Goal: Task Accomplishment & Management: Use online tool/utility

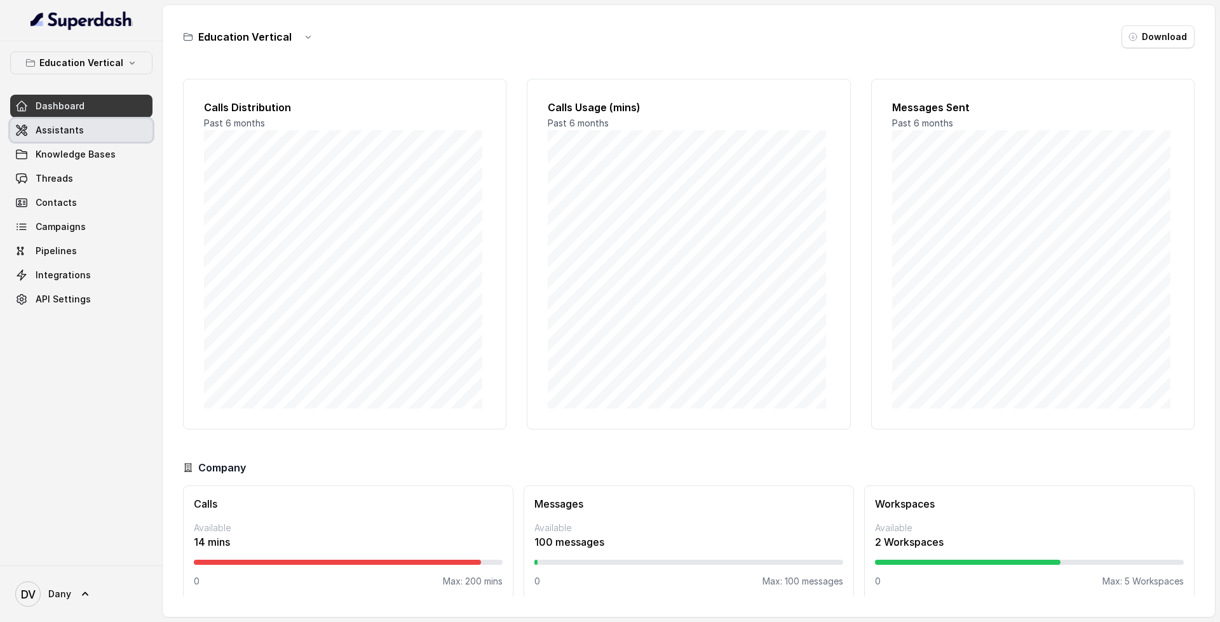
click at [116, 122] on link "Assistants" at bounding box center [81, 130] width 142 height 23
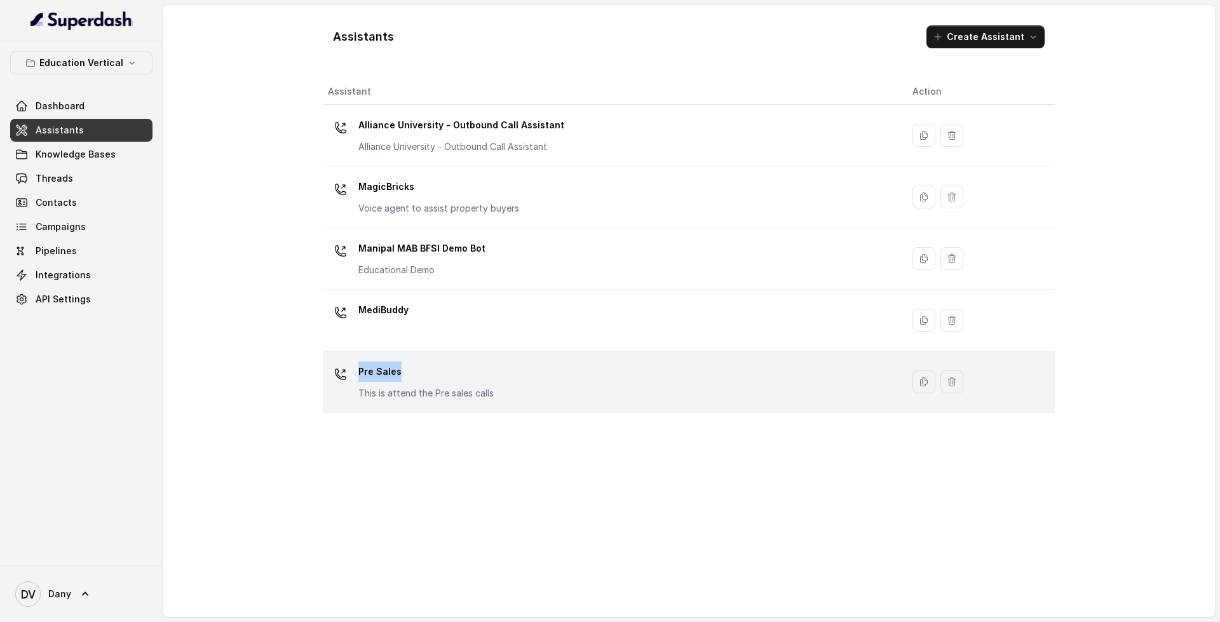
drag, startPoint x: 549, startPoint y: 318, endPoint x: 553, endPoint y: 390, distance: 71.9
click at [553, 390] on tbody "Alliance University - Outbound Call Assistant Alliance University - Outbound Ca…" at bounding box center [689, 259] width 732 height 308
click at [553, 390] on div "Pre Sales This is attend the Pre sales calls" at bounding box center [610, 382] width 564 height 41
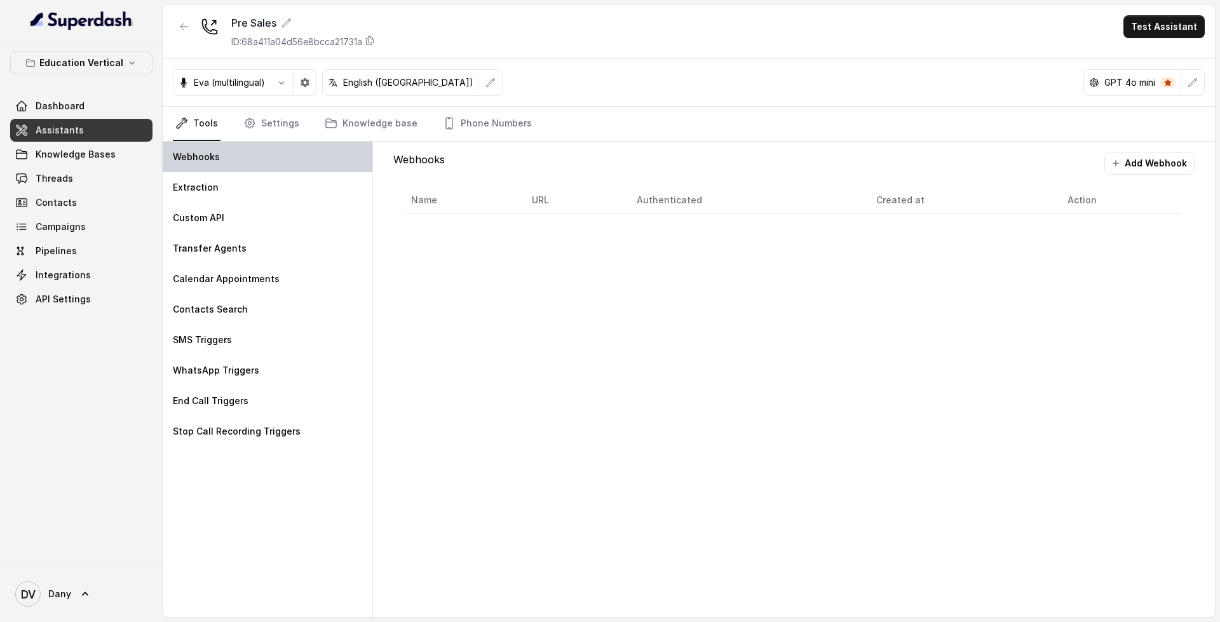
click at [259, 162] on div "Webhooks" at bounding box center [268, 157] width 210 height 31
click at [111, 129] on link "Assistants" at bounding box center [81, 130] width 142 height 23
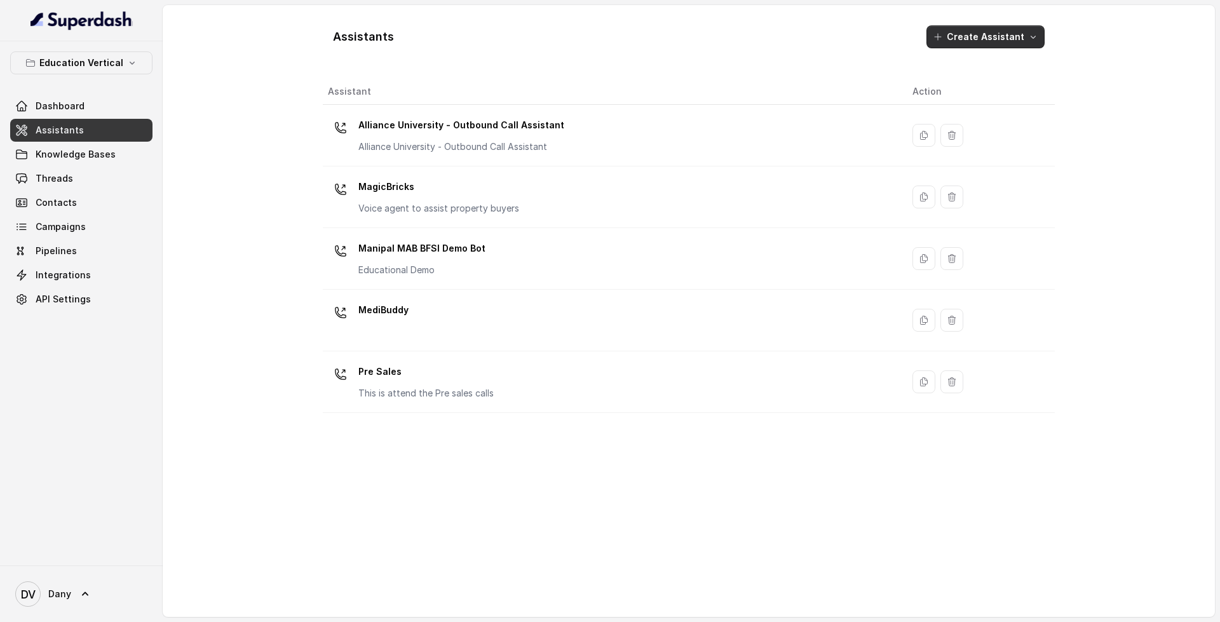
click at [1005, 44] on button "Create Assistant" at bounding box center [986, 36] width 118 height 23
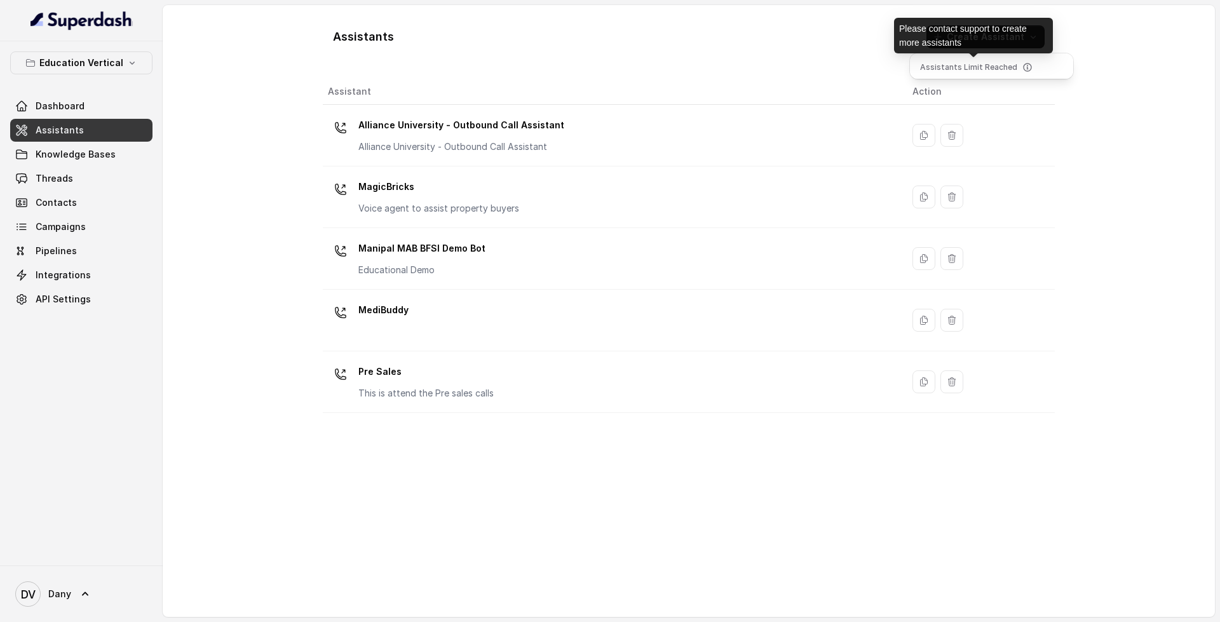
click at [984, 71] on p "Assistants Limit Reached" at bounding box center [968, 67] width 97 height 13
click at [505, 321] on div "Assistants Create Assistant Assistant Action Alliance University - Outbound Cal…" at bounding box center [689, 311] width 732 height 592
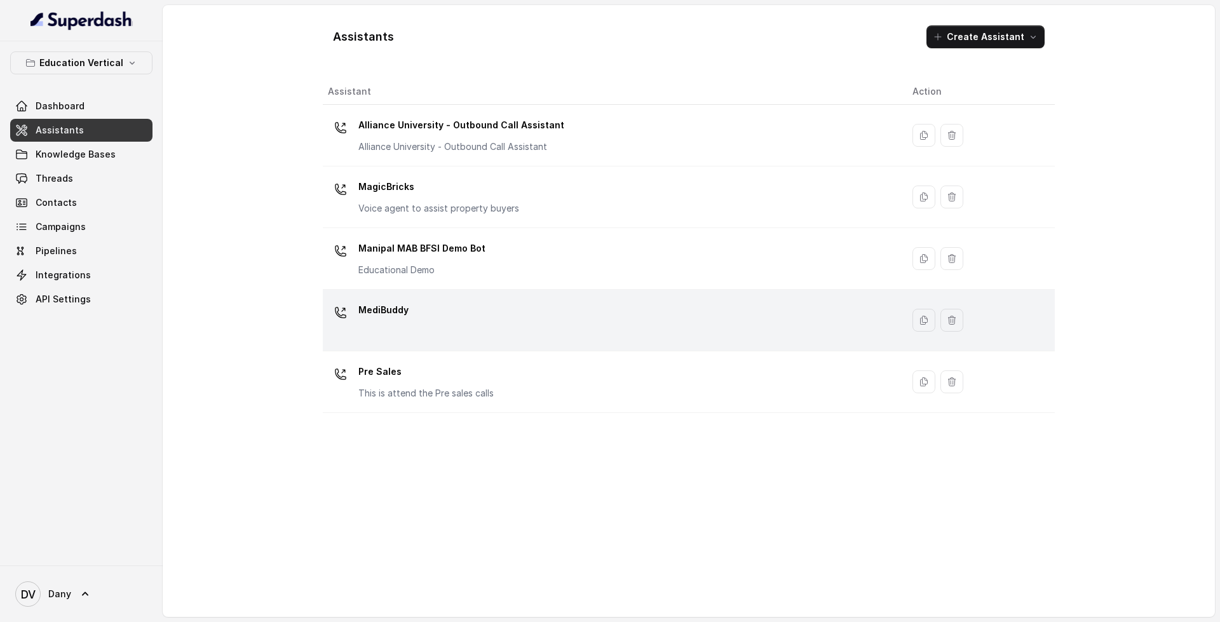
click at [875, 321] on div "MediBuddy" at bounding box center [610, 320] width 564 height 41
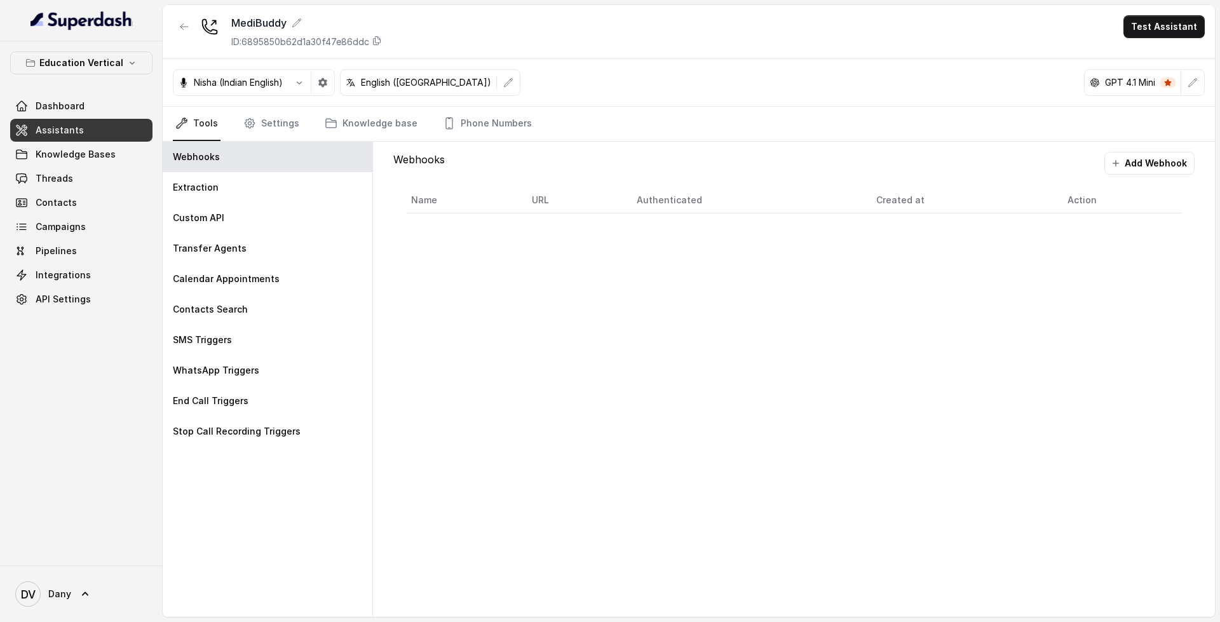
click at [435, 208] on th "Name" at bounding box center [464, 200] width 116 height 26
click at [211, 121] on link "Tools" at bounding box center [197, 124] width 48 height 34
click at [289, 120] on link "Settings" at bounding box center [271, 124] width 61 height 34
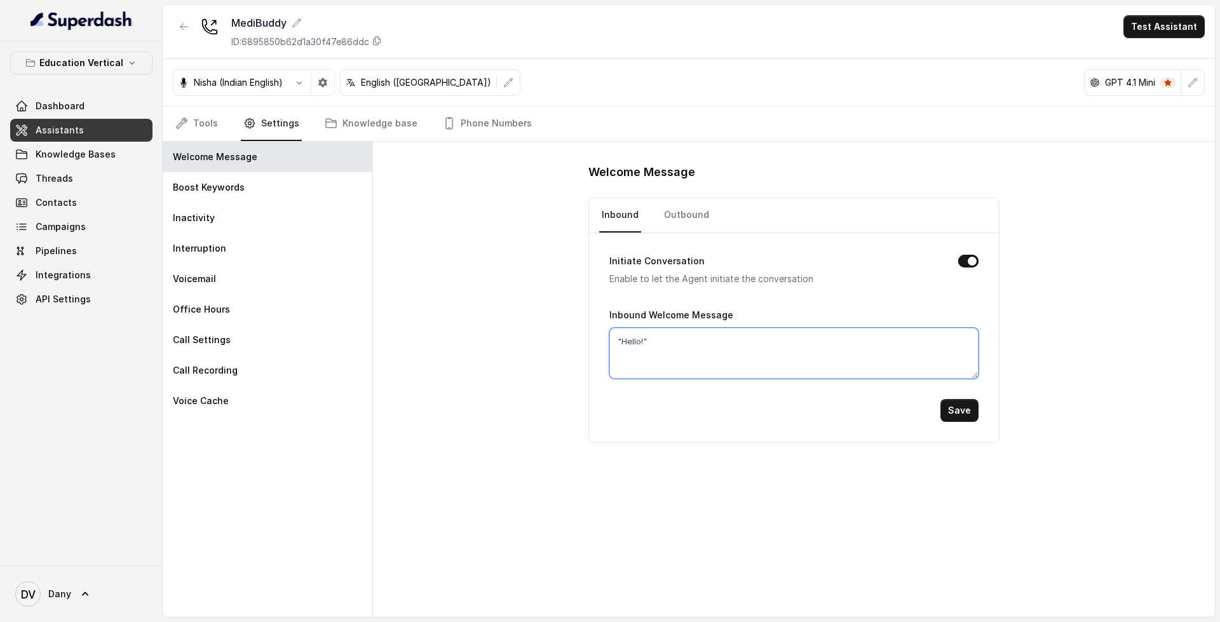
click at [819, 364] on textarea ""Hello!"" at bounding box center [793, 353] width 369 height 51
drag, startPoint x: 819, startPoint y: 364, endPoint x: 681, endPoint y: 351, distance: 139.1
click at [681, 351] on textarea ""Hello!"" at bounding box center [793, 353] width 369 height 51
click at [273, 279] on div "Voicemail" at bounding box center [268, 279] width 210 height 31
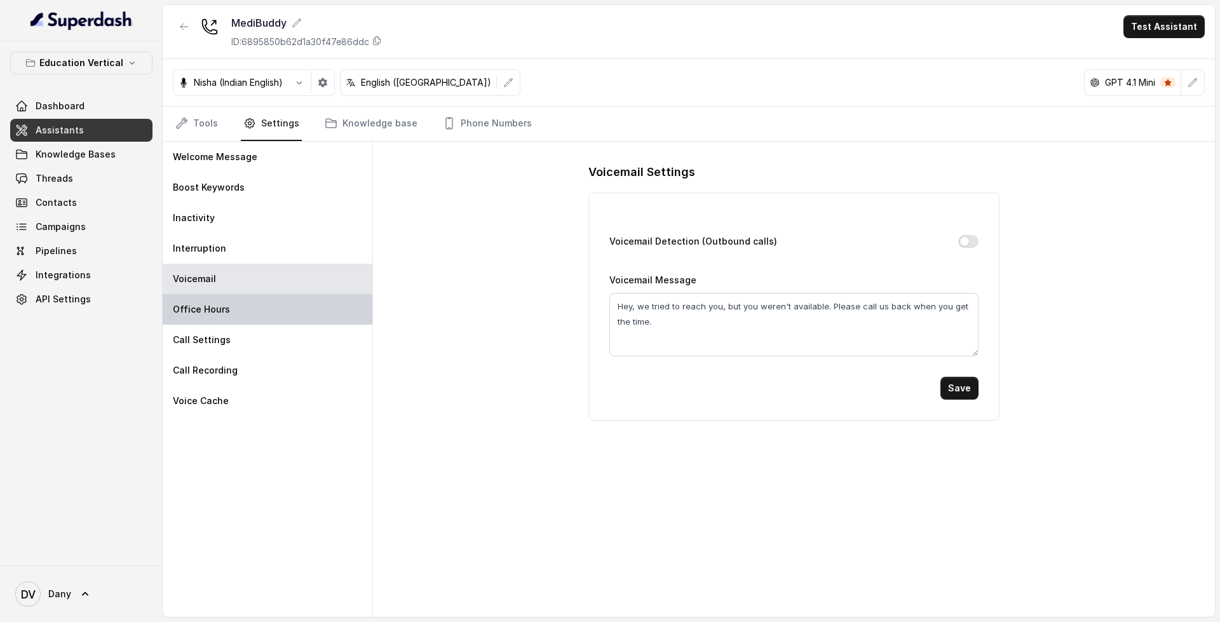
click at [341, 308] on div "Office Hours" at bounding box center [268, 309] width 210 height 31
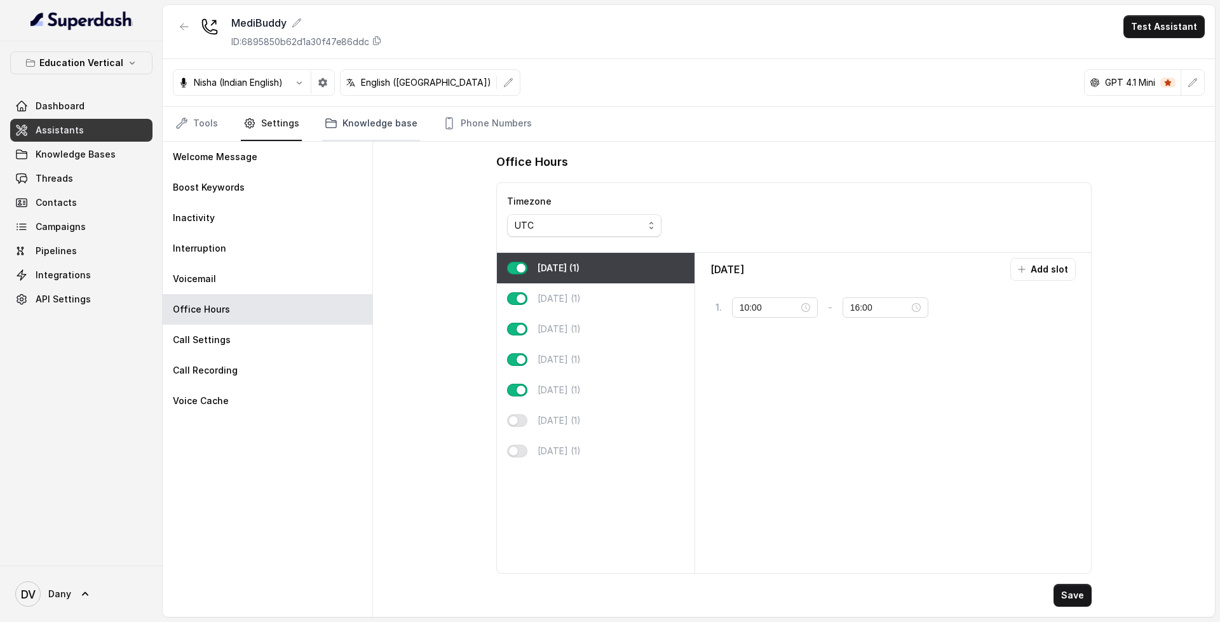
click at [336, 123] on link "Knowledge base" at bounding box center [371, 124] width 98 height 34
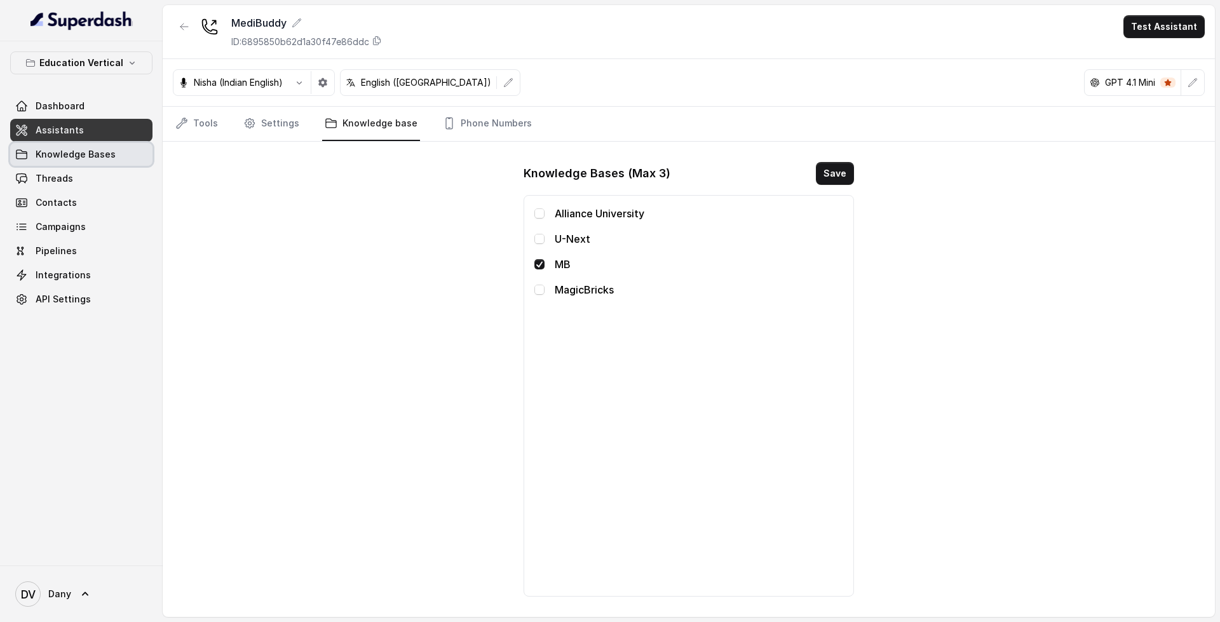
click at [100, 146] on link "Knowledge Bases" at bounding box center [81, 154] width 142 height 23
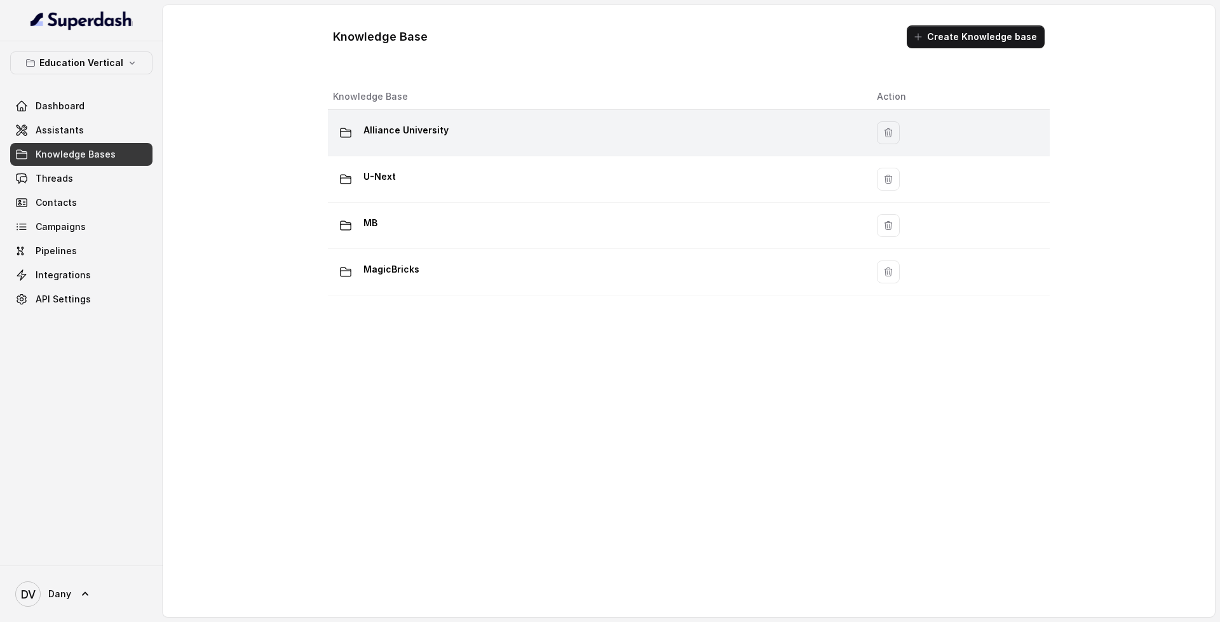
click at [545, 118] on td "Alliance University" at bounding box center [597, 133] width 539 height 46
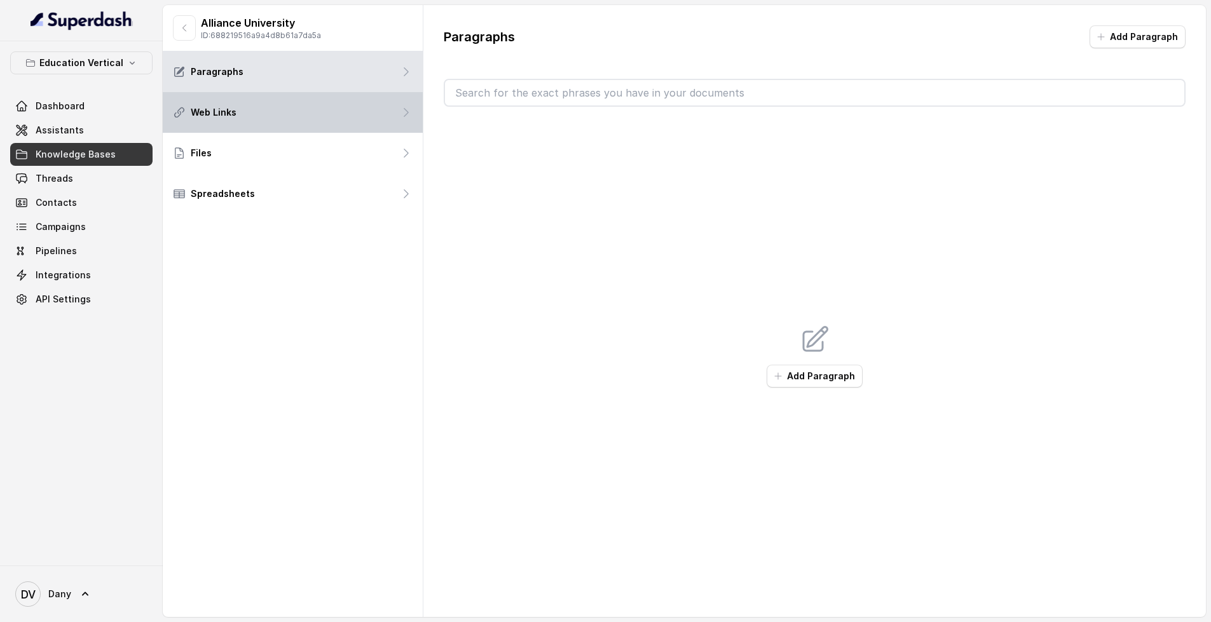
click at [287, 97] on div "Web Links" at bounding box center [293, 112] width 260 height 41
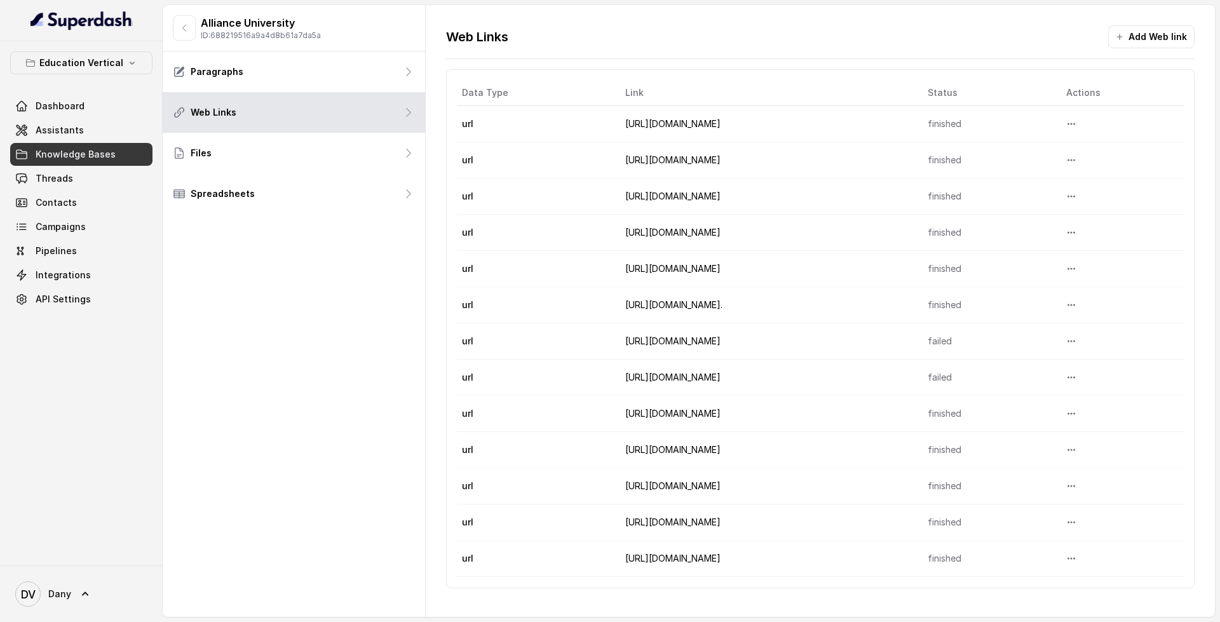
click at [101, 147] on link "Knowledge Bases" at bounding box center [81, 154] width 142 height 23
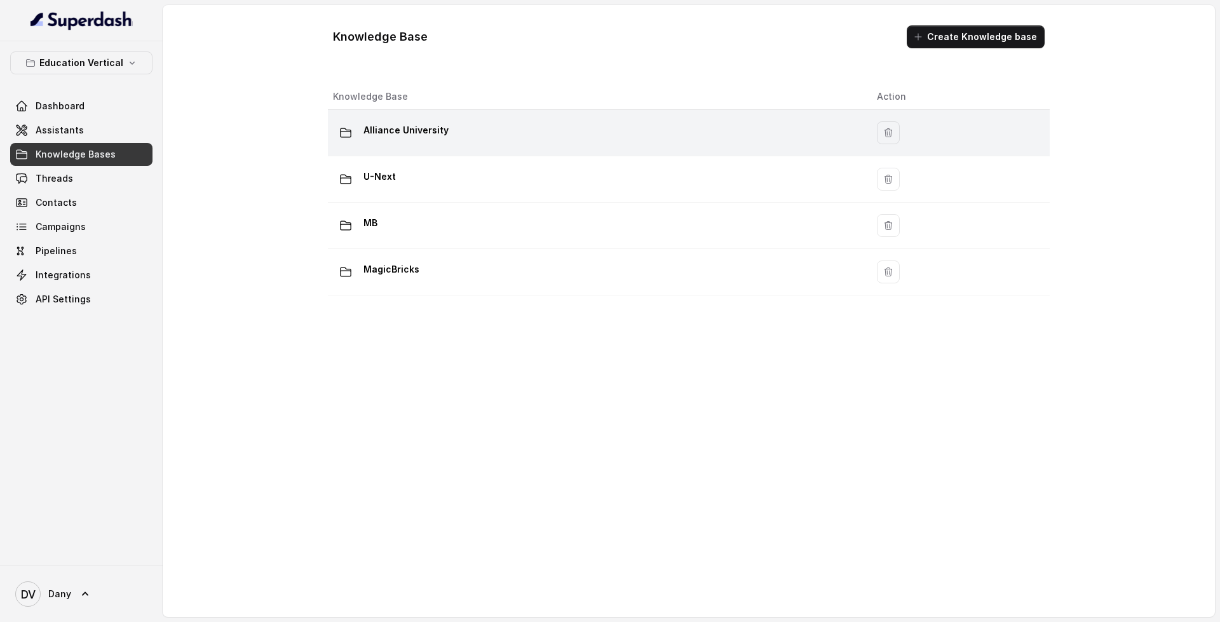
click at [609, 126] on div "Alliance University" at bounding box center [595, 132] width 524 height 25
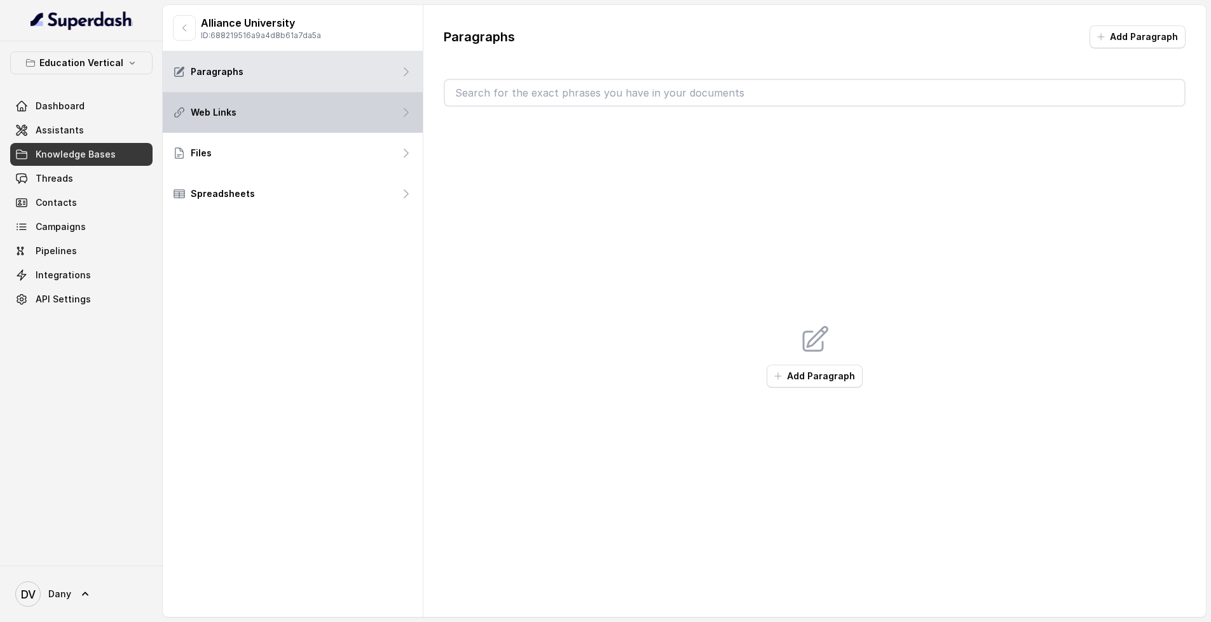
click at [285, 112] on div "Web Links" at bounding box center [293, 112] width 260 height 41
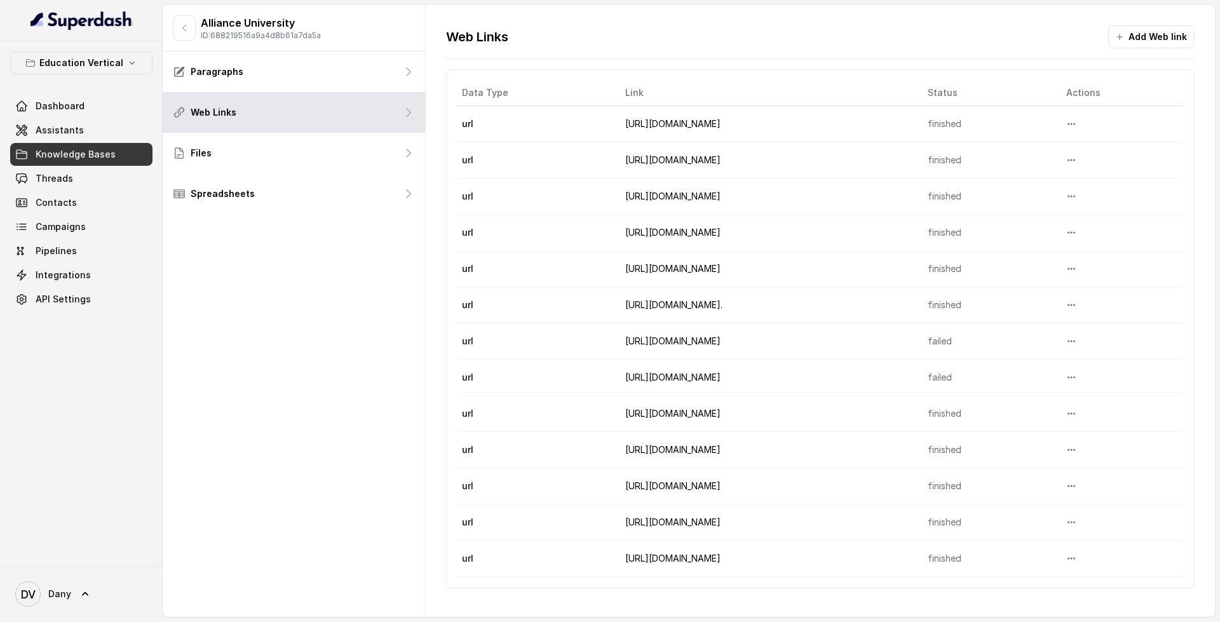
scroll to position [144, 0]
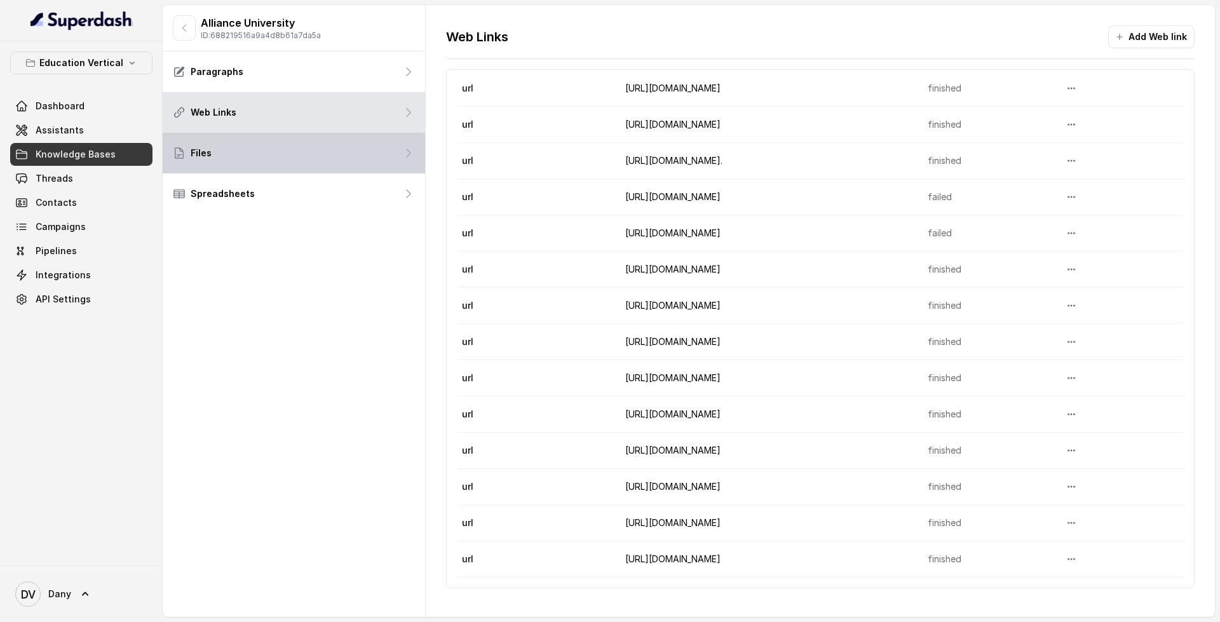
click at [386, 170] on div "Files" at bounding box center [294, 153] width 262 height 41
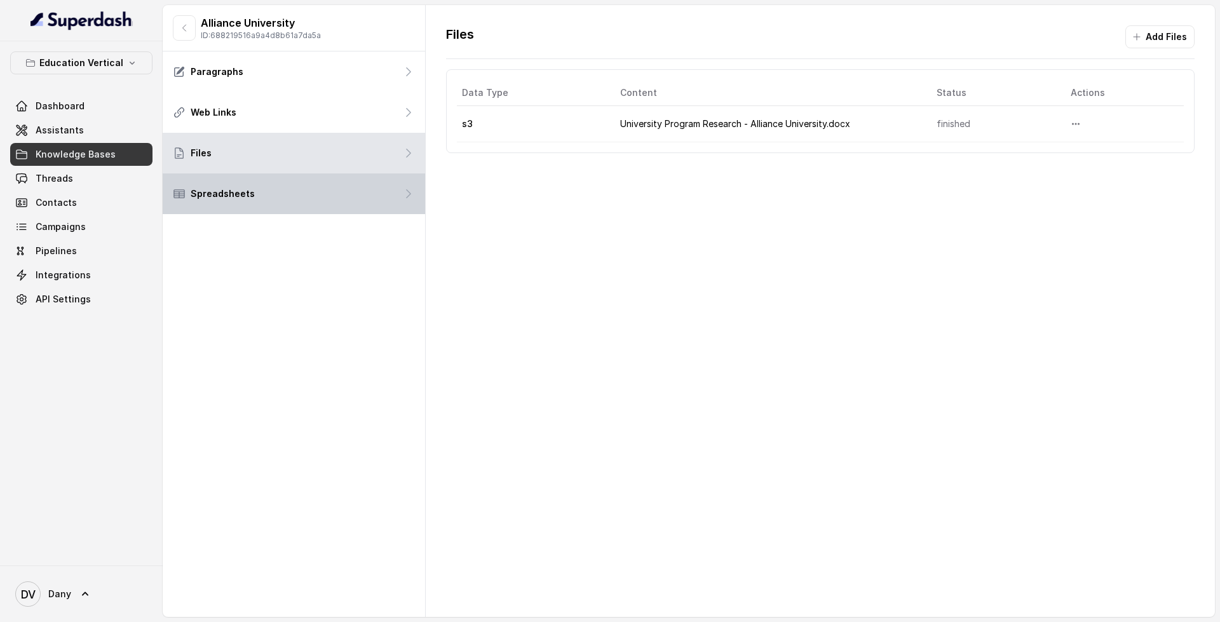
click at [276, 204] on div "Spreadsheets" at bounding box center [294, 193] width 262 height 41
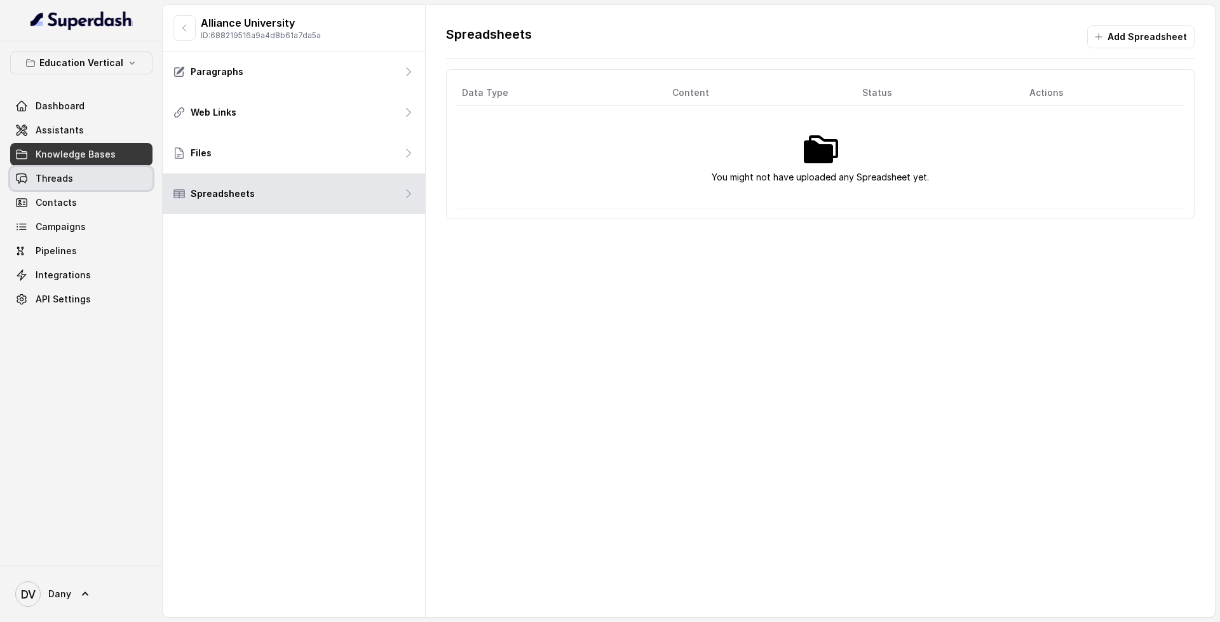
click at [85, 173] on link "Threads" at bounding box center [81, 178] width 142 height 23
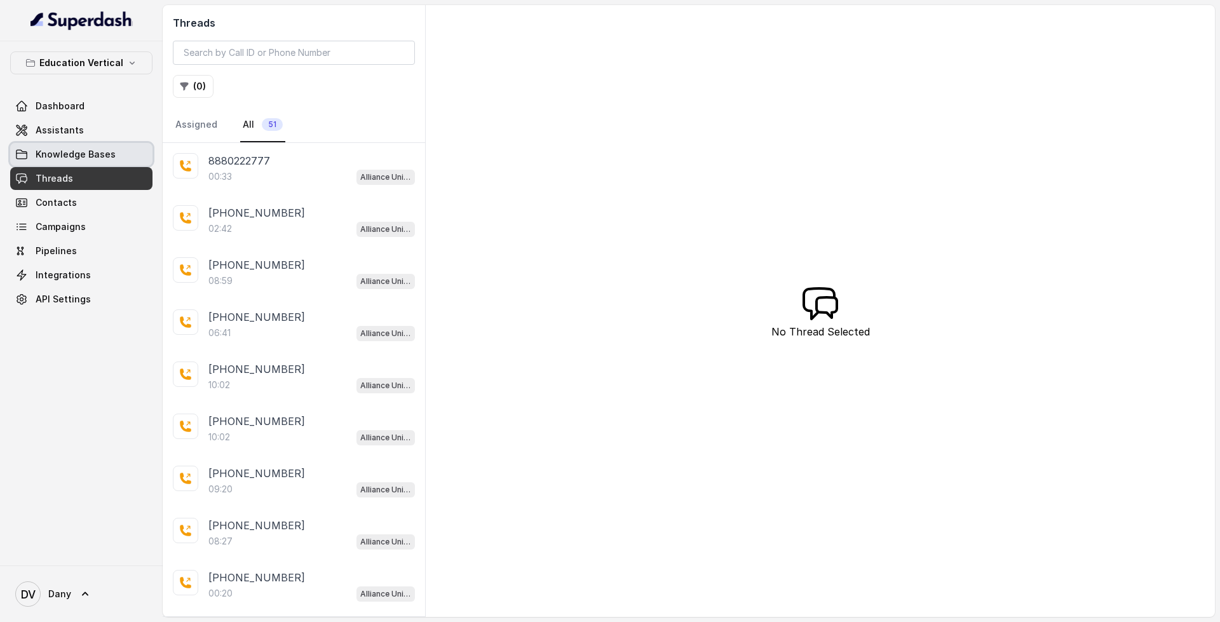
click at [105, 155] on span "Knowledge Bases" at bounding box center [76, 154] width 80 height 13
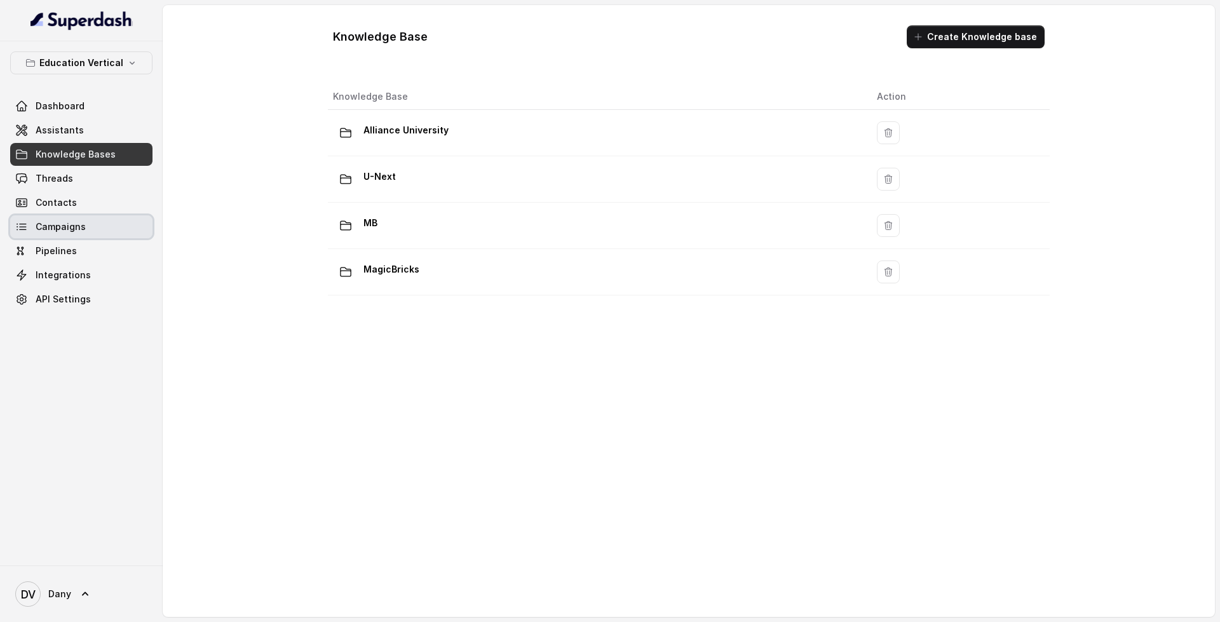
click at [110, 229] on link "Campaigns" at bounding box center [81, 226] width 142 height 23
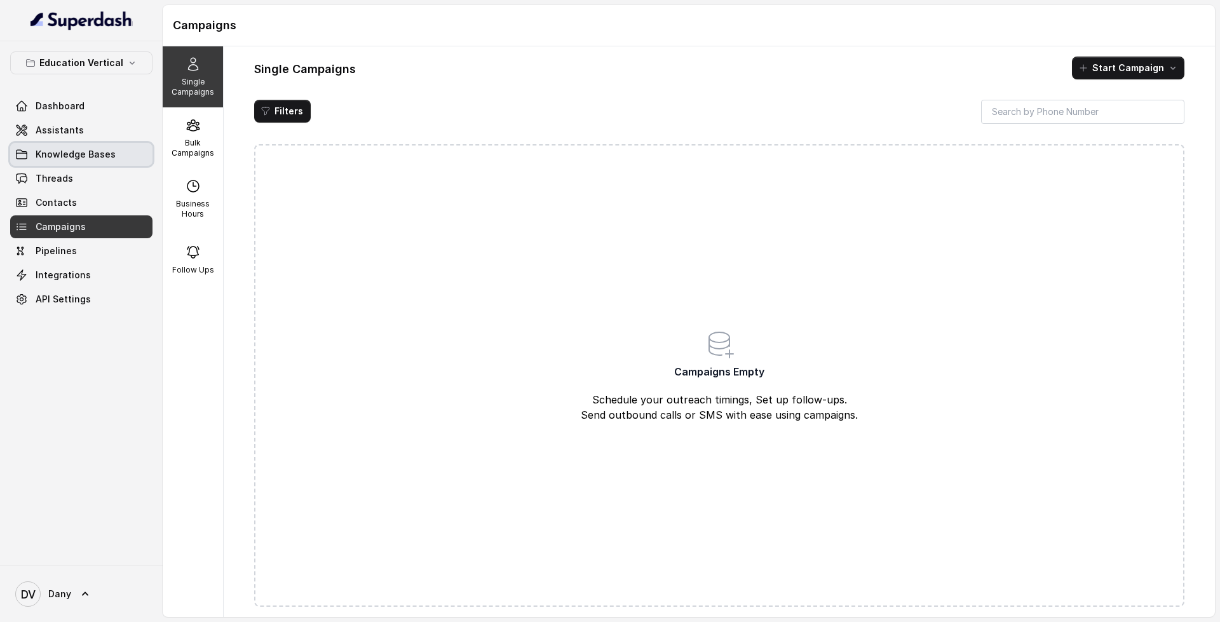
click at [118, 155] on link "Knowledge Bases" at bounding box center [81, 154] width 142 height 23
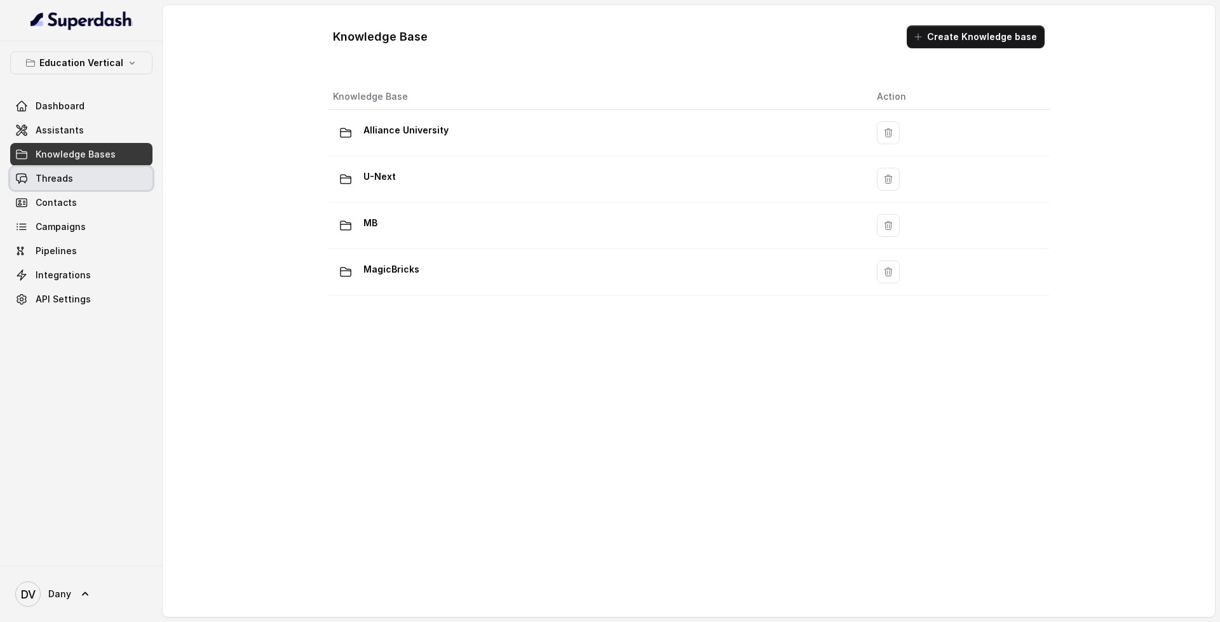
click at [86, 175] on link "Threads" at bounding box center [81, 178] width 142 height 23
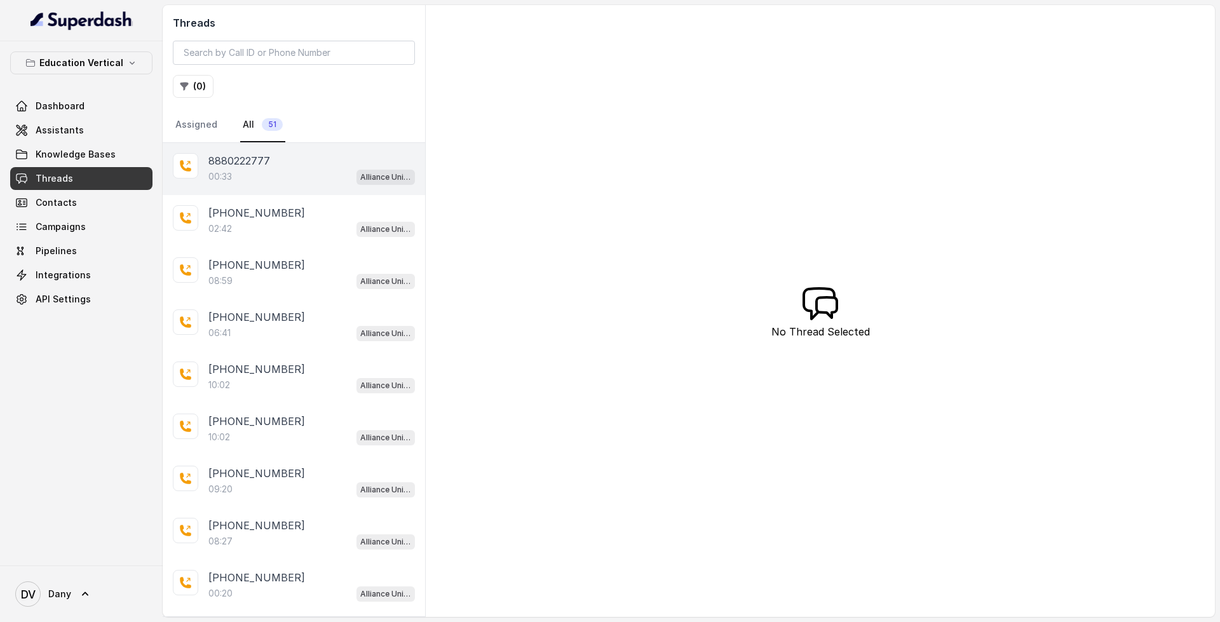
click at [292, 187] on div "8880222777 00:33 Alliance University - Outbound Call Assistant" at bounding box center [294, 169] width 262 height 52
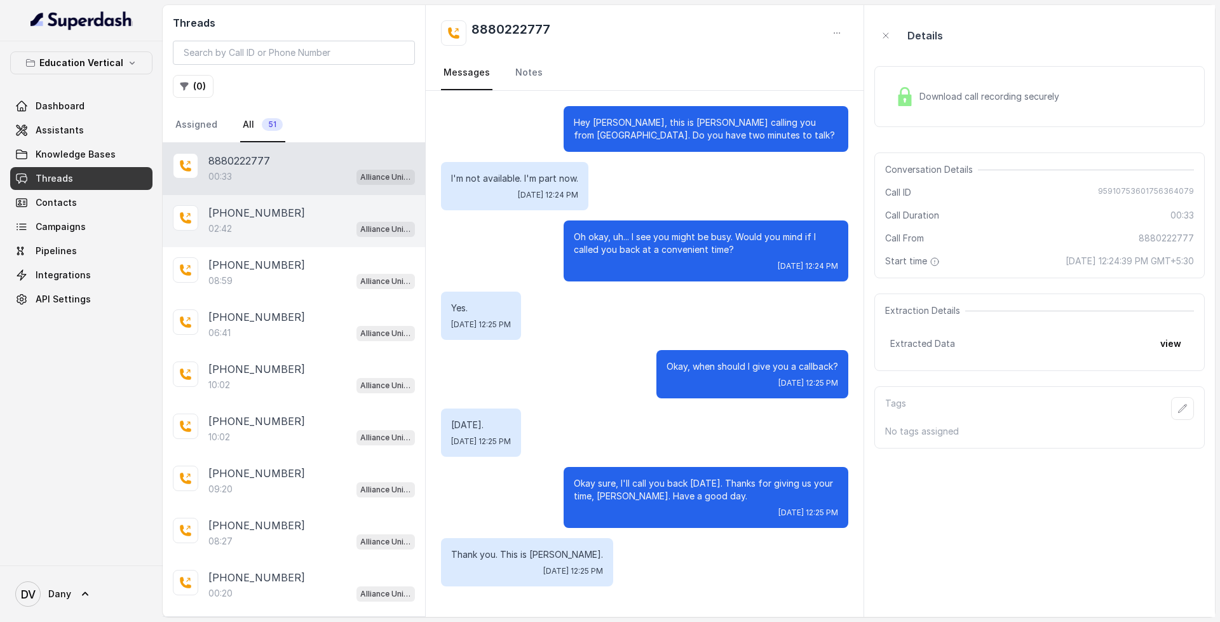
click at [247, 207] on p "[PHONE_NUMBER]" at bounding box center [256, 212] width 97 height 15
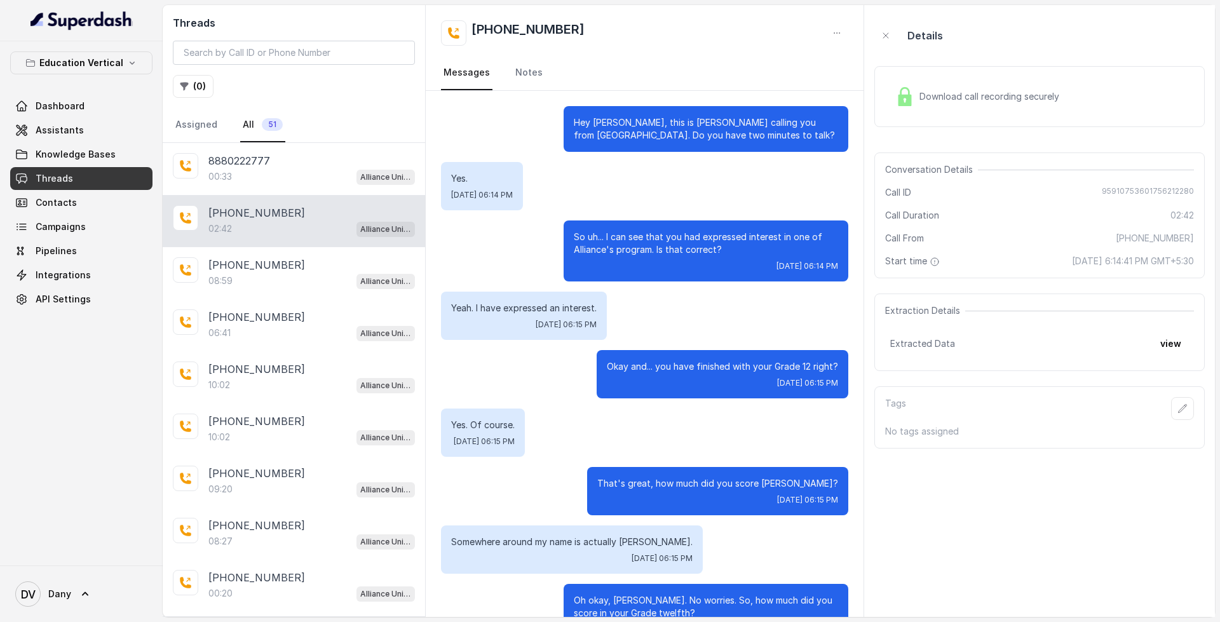
click at [1002, 91] on span "Download call recording securely" at bounding box center [992, 96] width 145 height 13
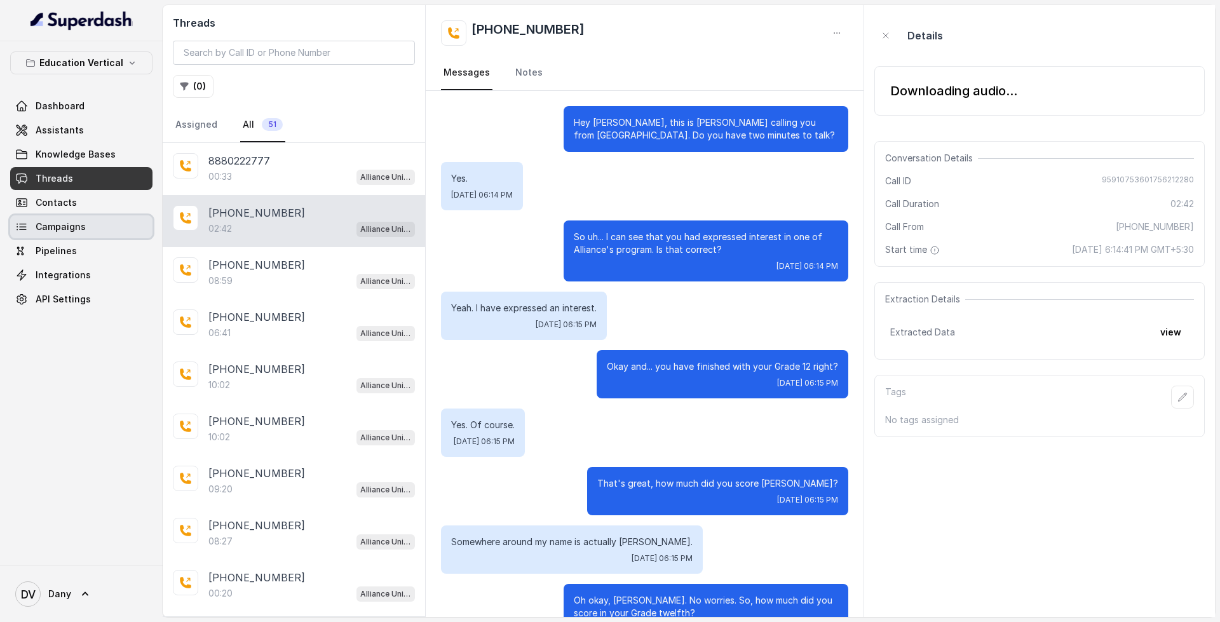
click at [78, 234] on link "Campaigns" at bounding box center [81, 226] width 142 height 23
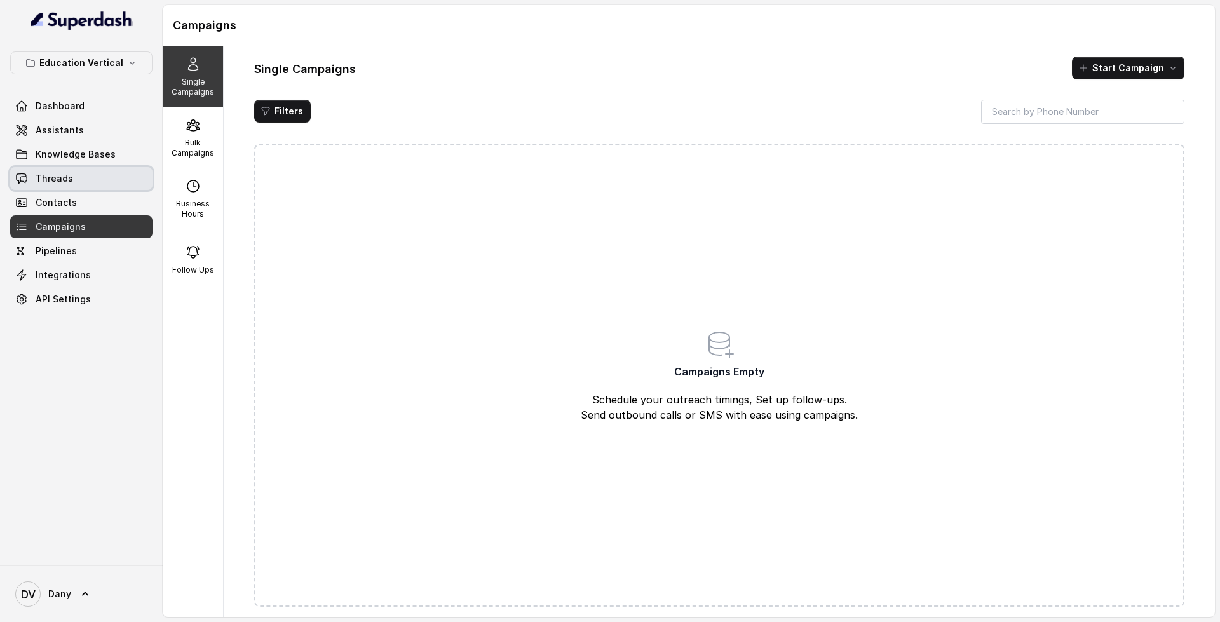
click at [98, 172] on link "Threads" at bounding box center [81, 178] width 142 height 23
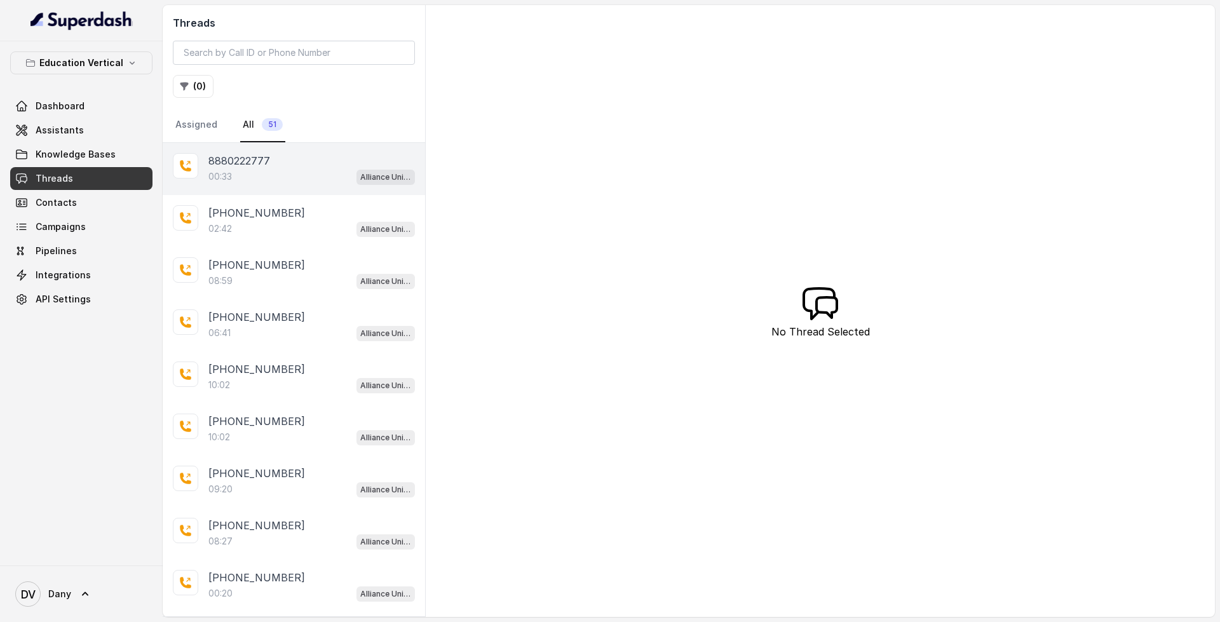
click at [241, 171] on div "00:33 Alliance University - Outbound Call Assistant" at bounding box center [311, 176] width 207 height 17
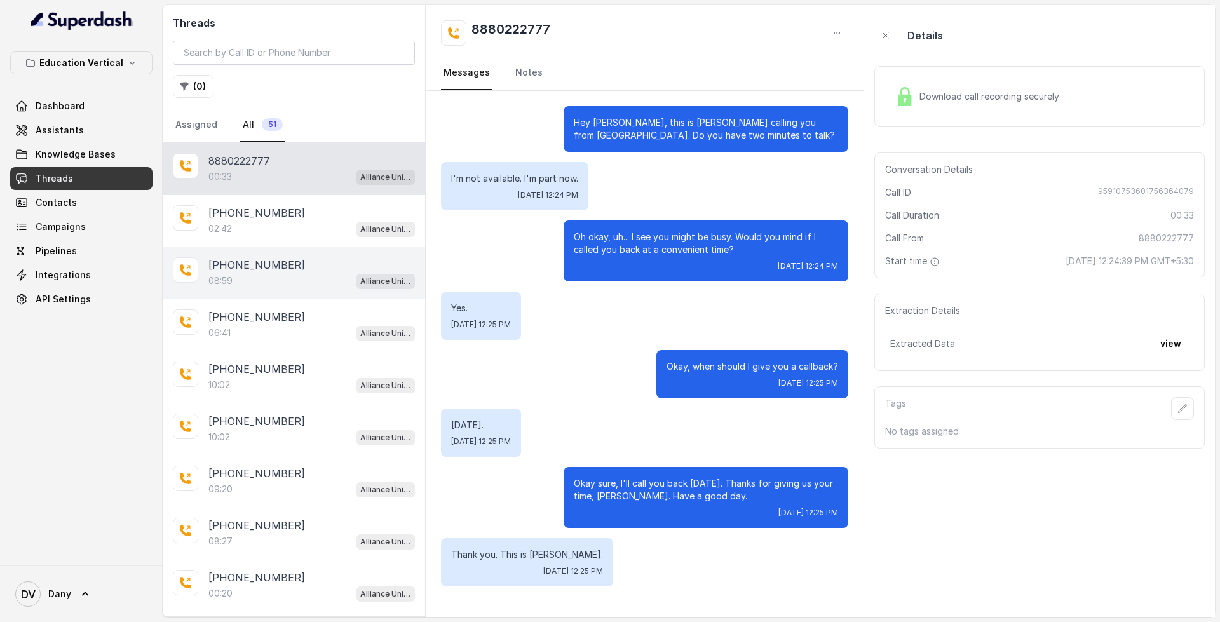
click at [305, 273] on div "08:59 Alliance University - Outbound Call Assistant" at bounding box center [311, 281] width 207 height 17
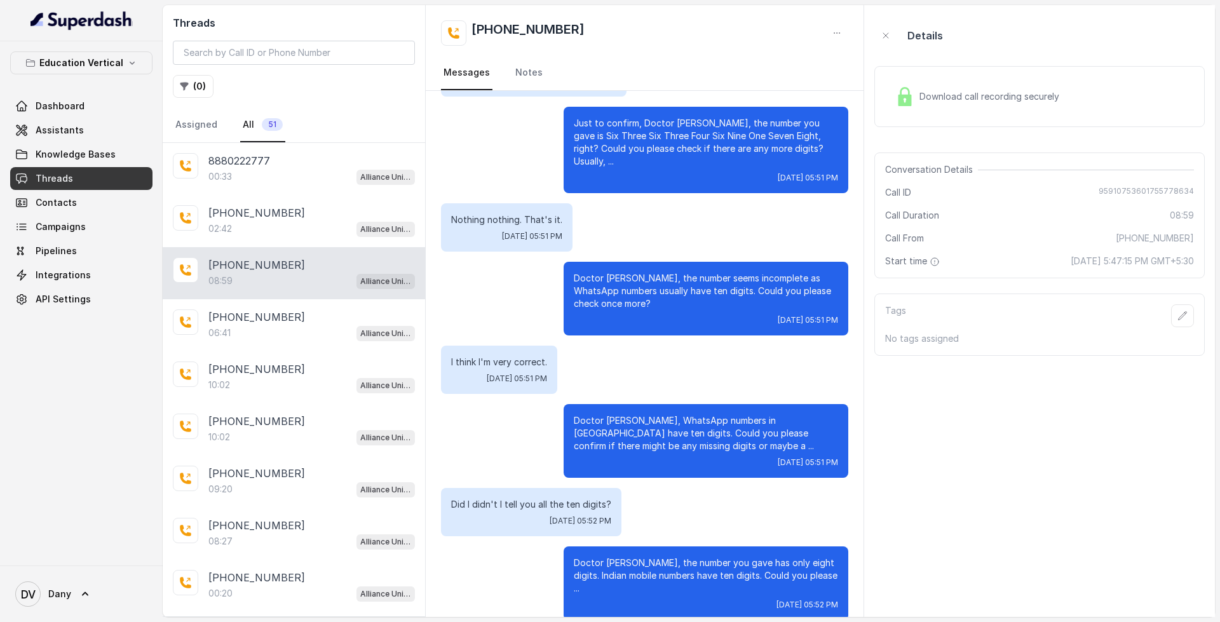
scroll to position [2598, 0]
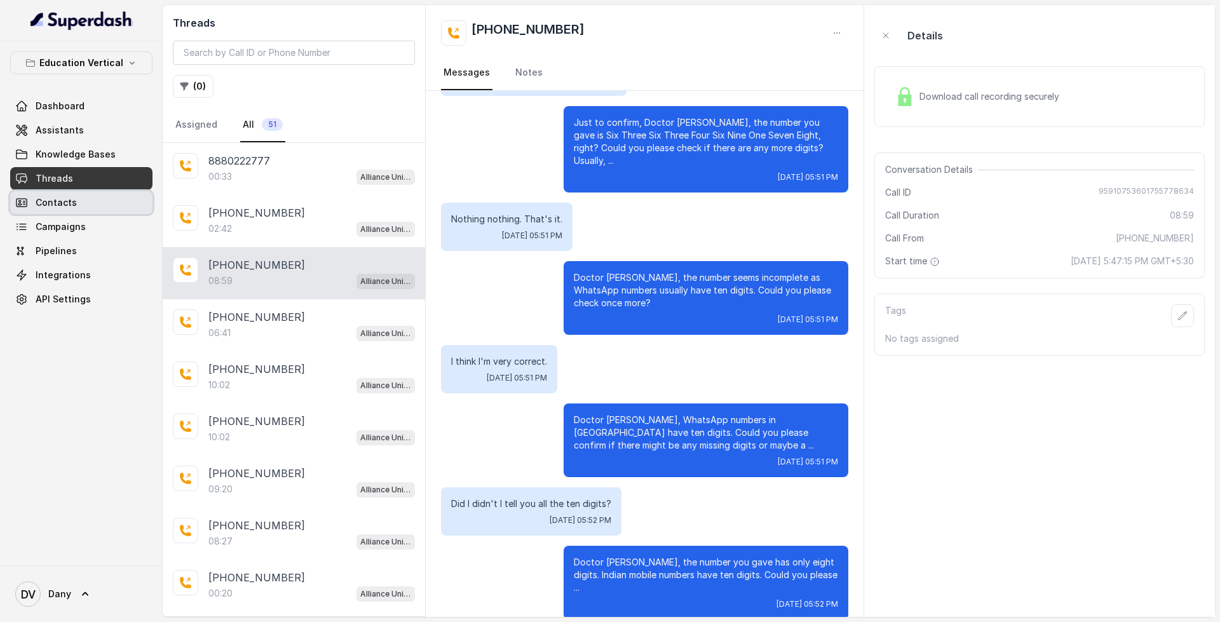
click at [97, 201] on link "Contacts" at bounding box center [81, 202] width 142 height 23
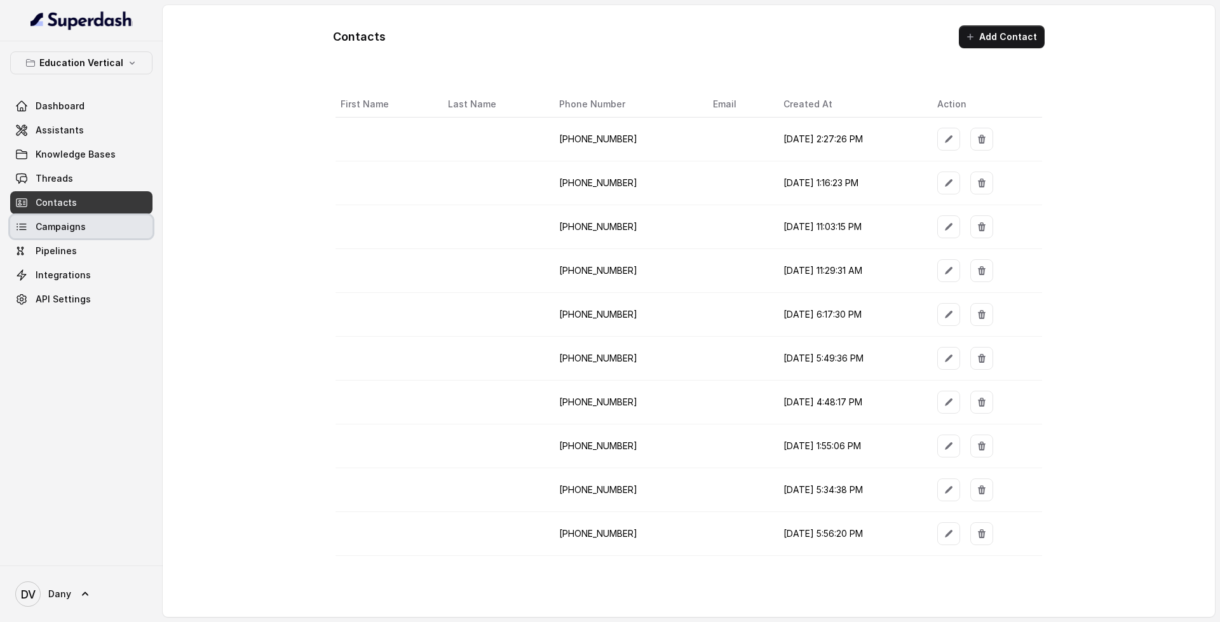
click at [99, 222] on link "Campaigns" at bounding box center [81, 226] width 142 height 23
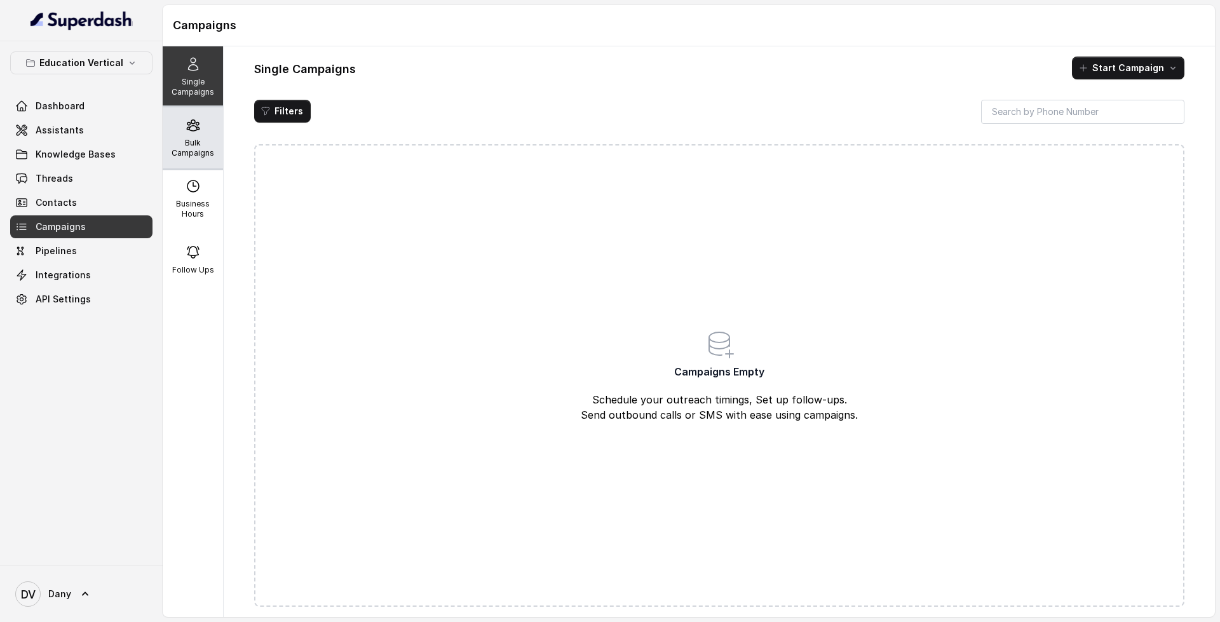
click at [199, 154] on p "Bulk Campaigns" at bounding box center [193, 148] width 50 height 20
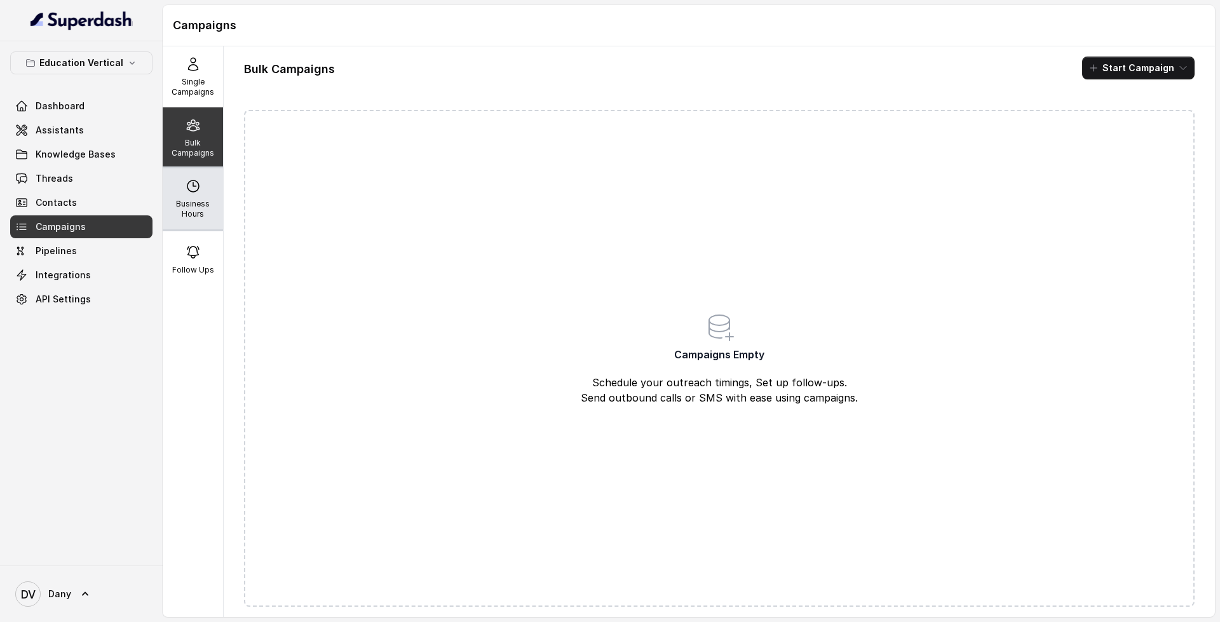
click at [198, 208] on p "Business Hours" at bounding box center [193, 209] width 50 height 20
select select "UTC"
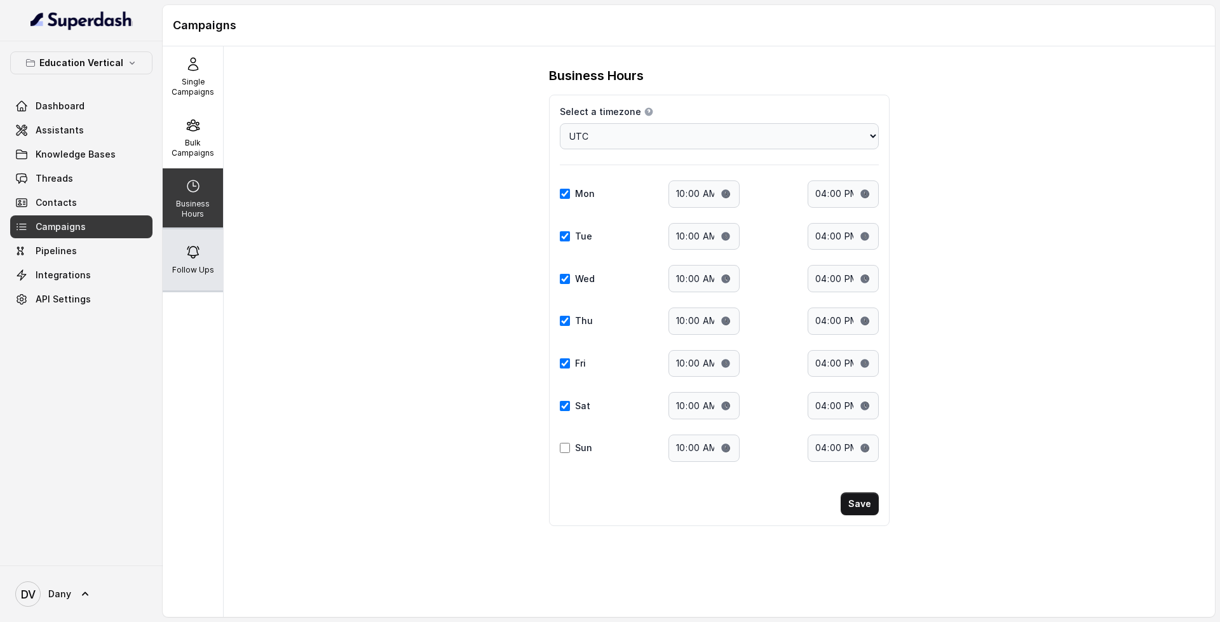
click at [182, 271] on p "Follow Ups" at bounding box center [193, 270] width 42 height 10
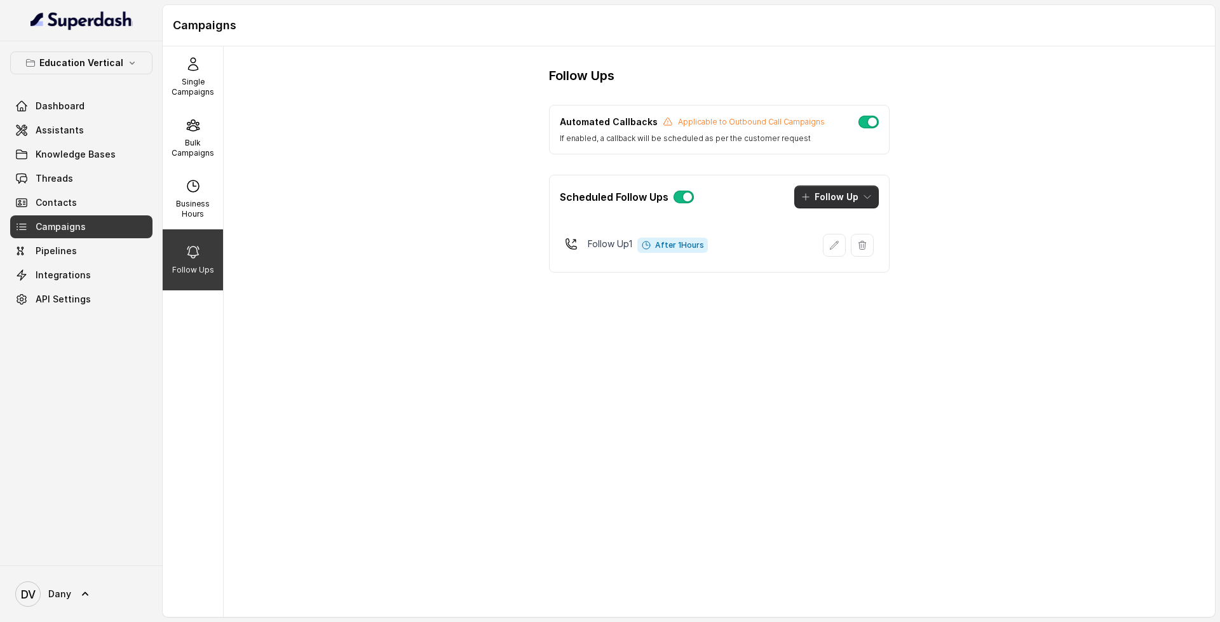
click at [858, 195] on button "Follow Up" at bounding box center [836, 197] width 85 height 23
click at [761, 217] on div "Scheduled Follow Ups Follow Up" at bounding box center [719, 196] width 339 height 43
click at [52, 258] on link "Pipelines" at bounding box center [81, 251] width 142 height 23
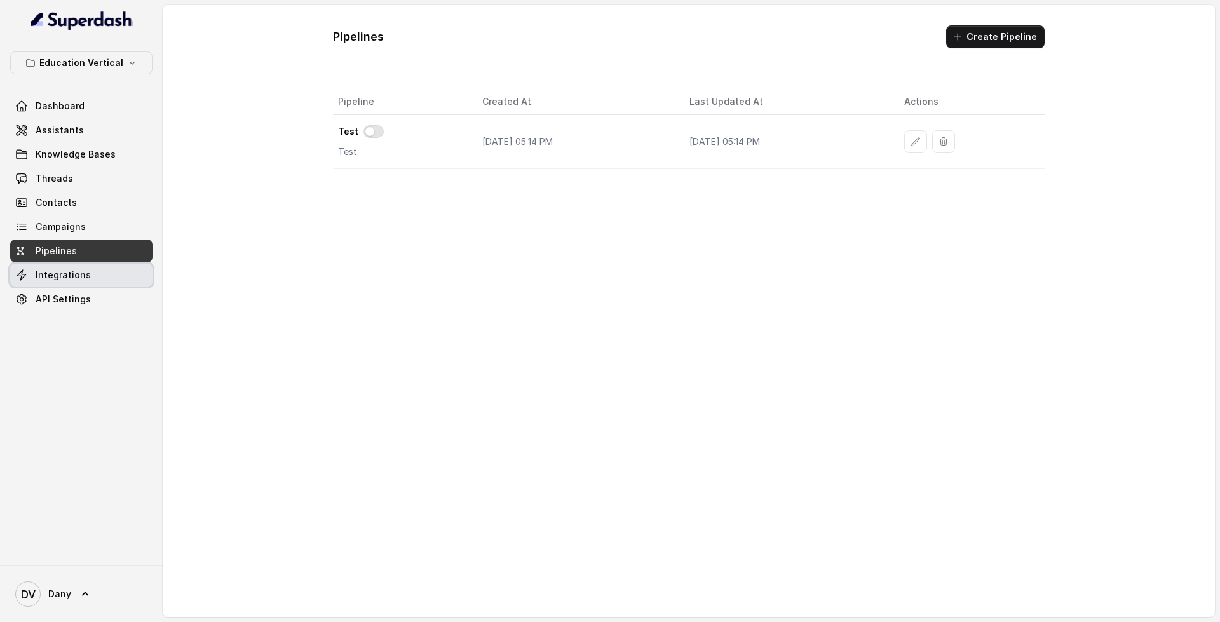
click at [67, 285] on link "Integrations" at bounding box center [81, 275] width 142 height 23
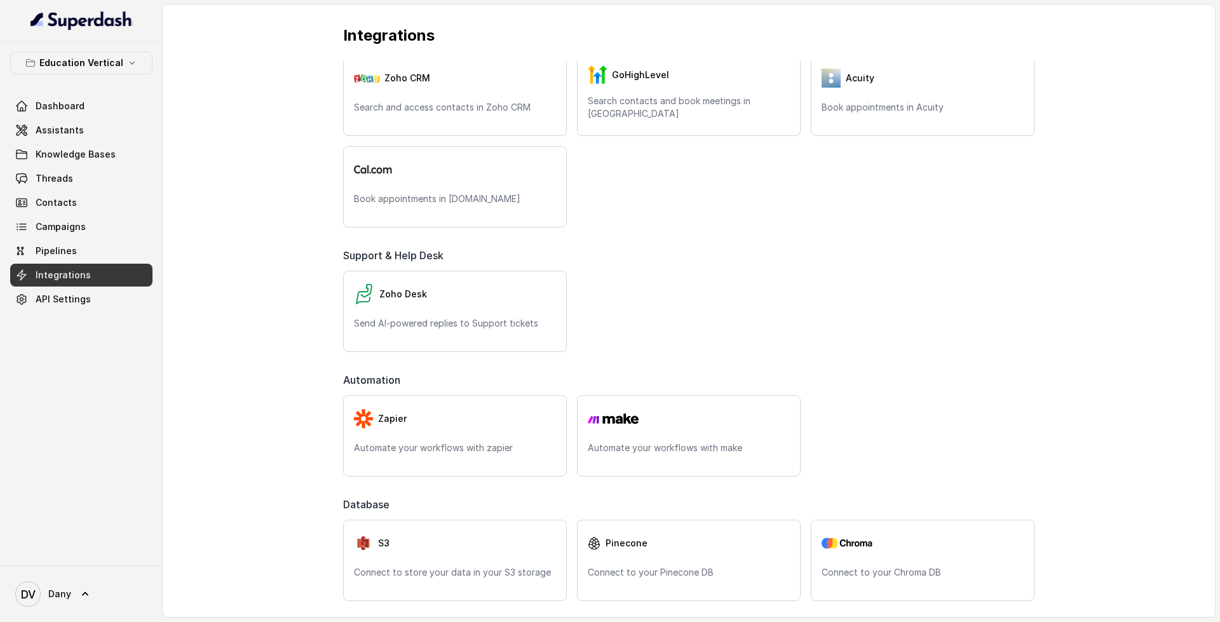
scroll to position [395, 0]
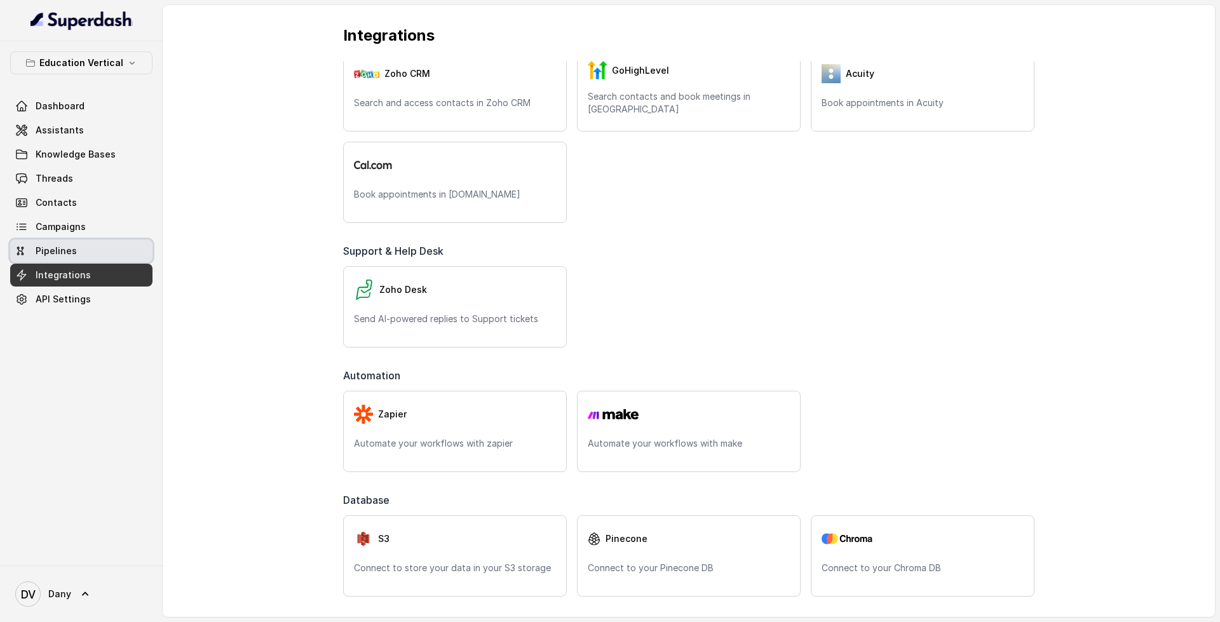
click at [88, 255] on link "Pipelines" at bounding box center [81, 251] width 142 height 23
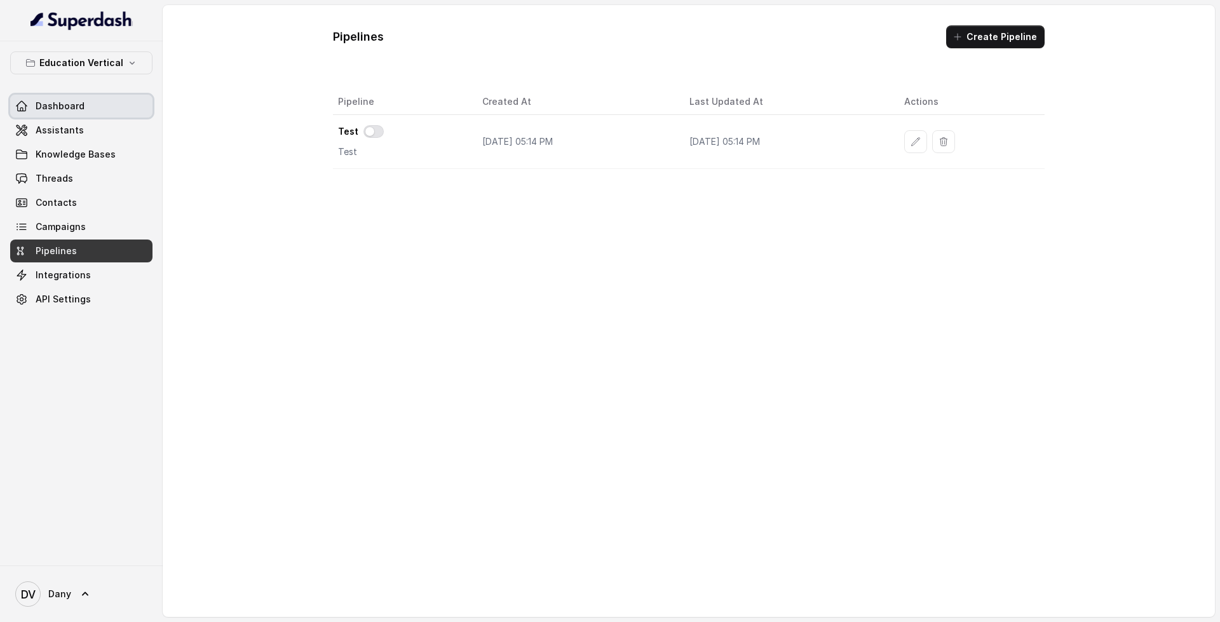
click at [81, 117] on link "Dashboard" at bounding box center [81, 106] width 142 height 23
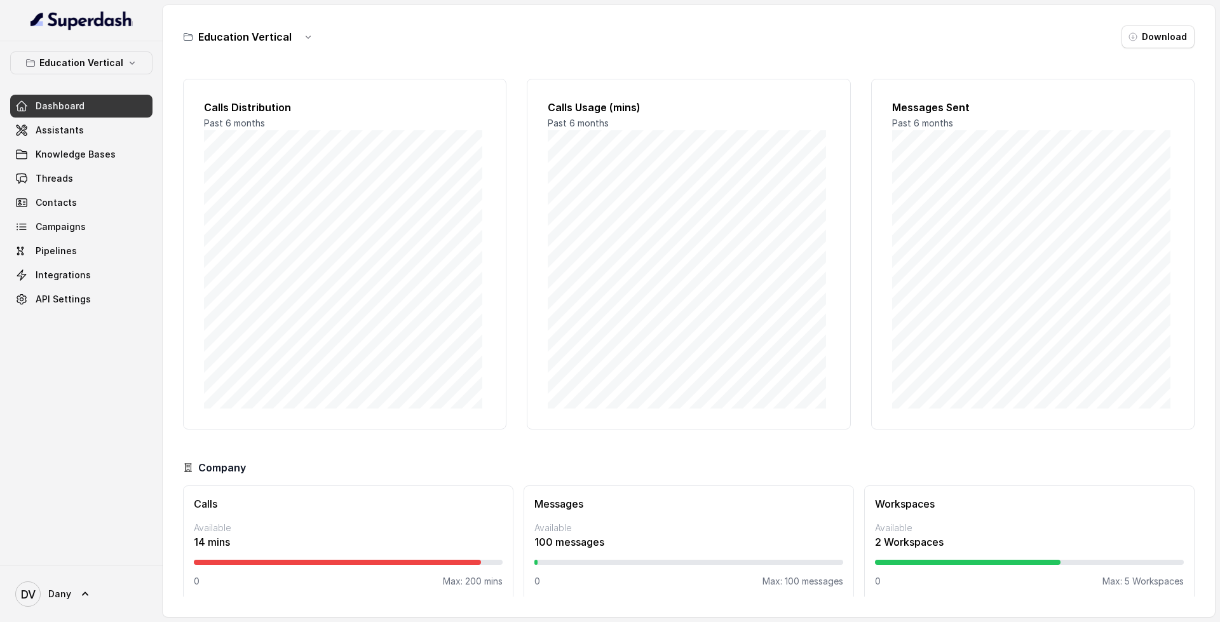
scroll to position [11, 0]
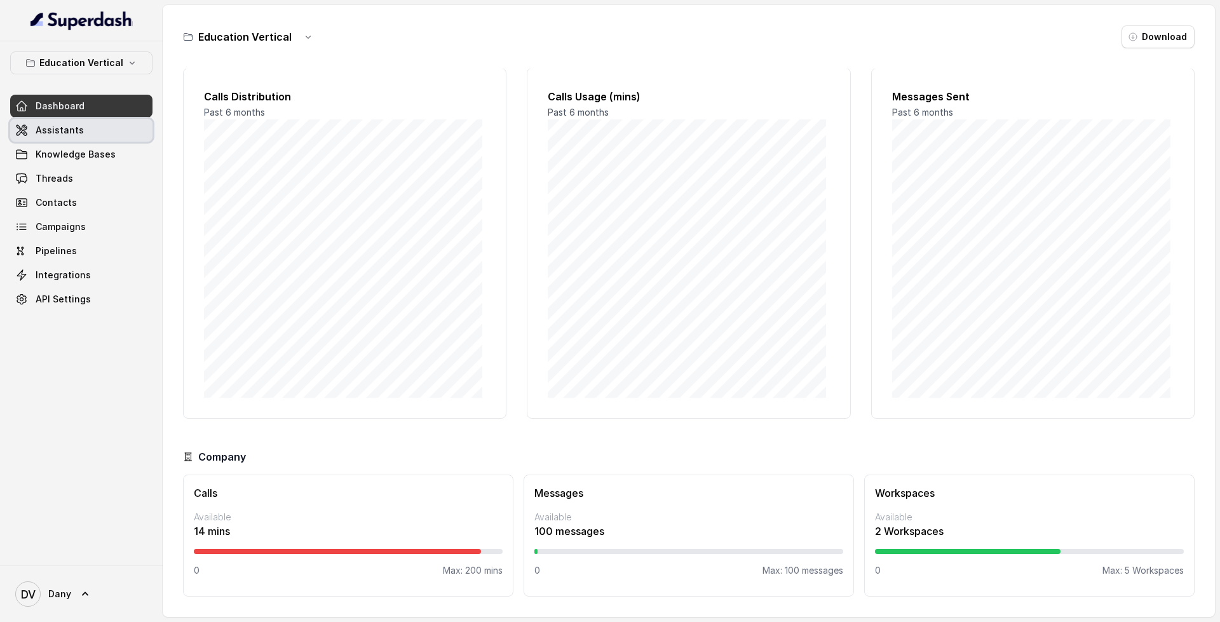
click at [121, 136] on link "Assistants" at bounding box center [81, 130] width 142 height 23
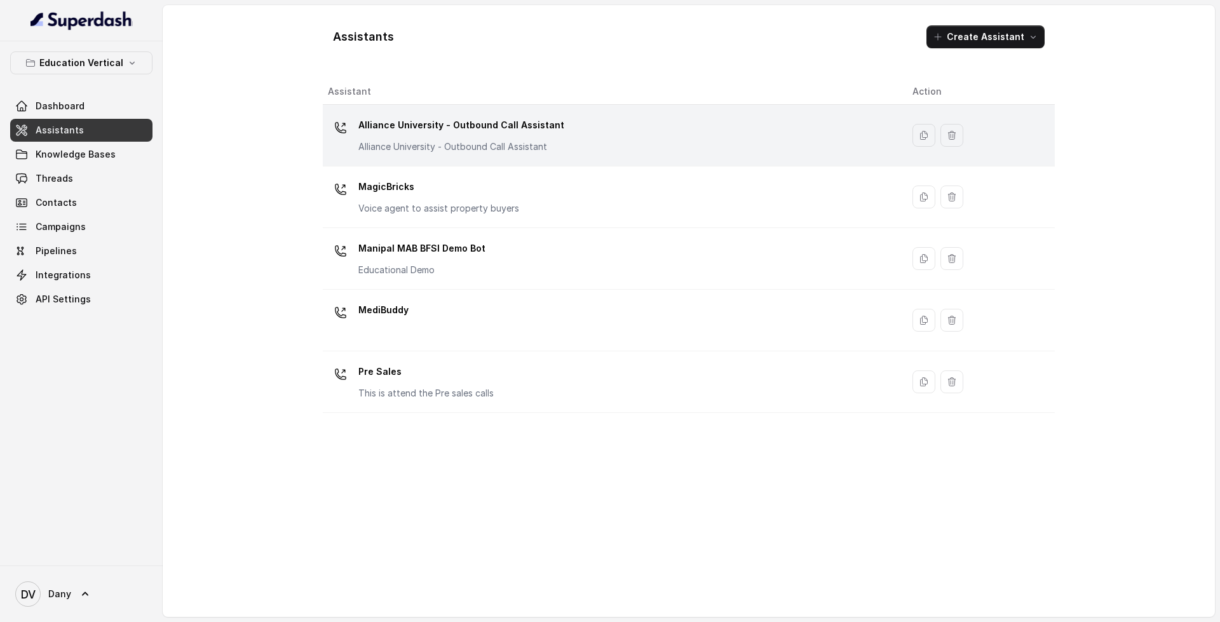
click at [625, 147] on div "Alliance University - Outbound Call Assistant Alliance University - Outbound Ca…" at bounding box center [610, 135] width 564 height 41
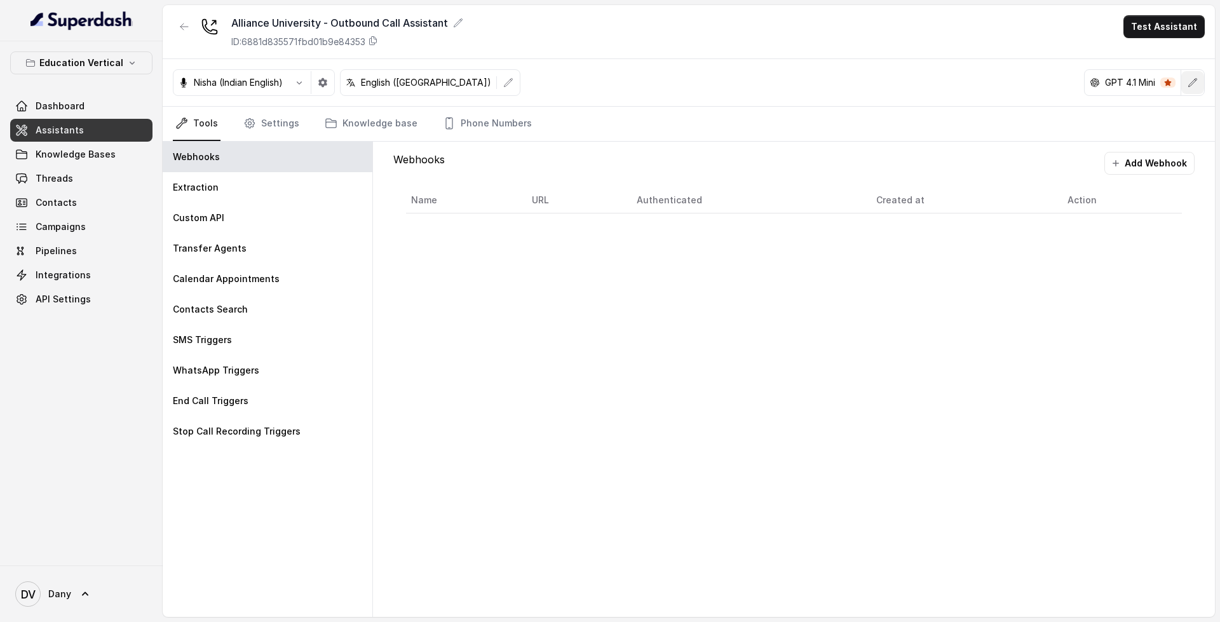
click at [1192, 78] on icon "button" at bounding box center [1193, 83] width 10 height 10
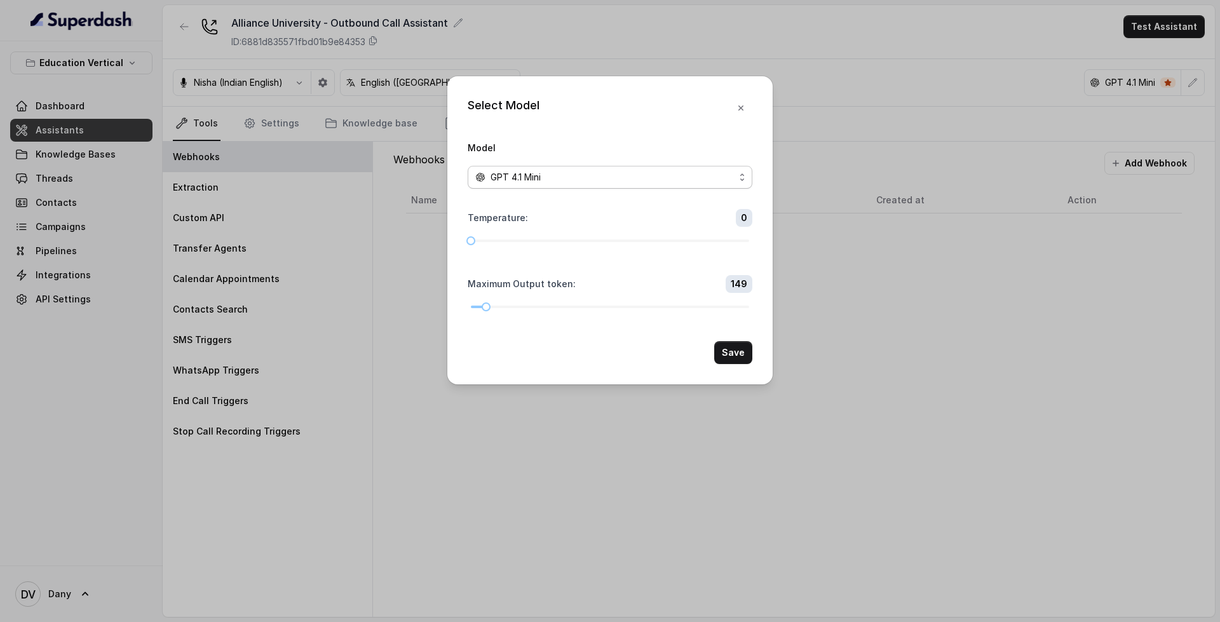
click at [575, 180] on div "GPT 4.1 Mini" at bounding box center [604, 177] width 259 height 15
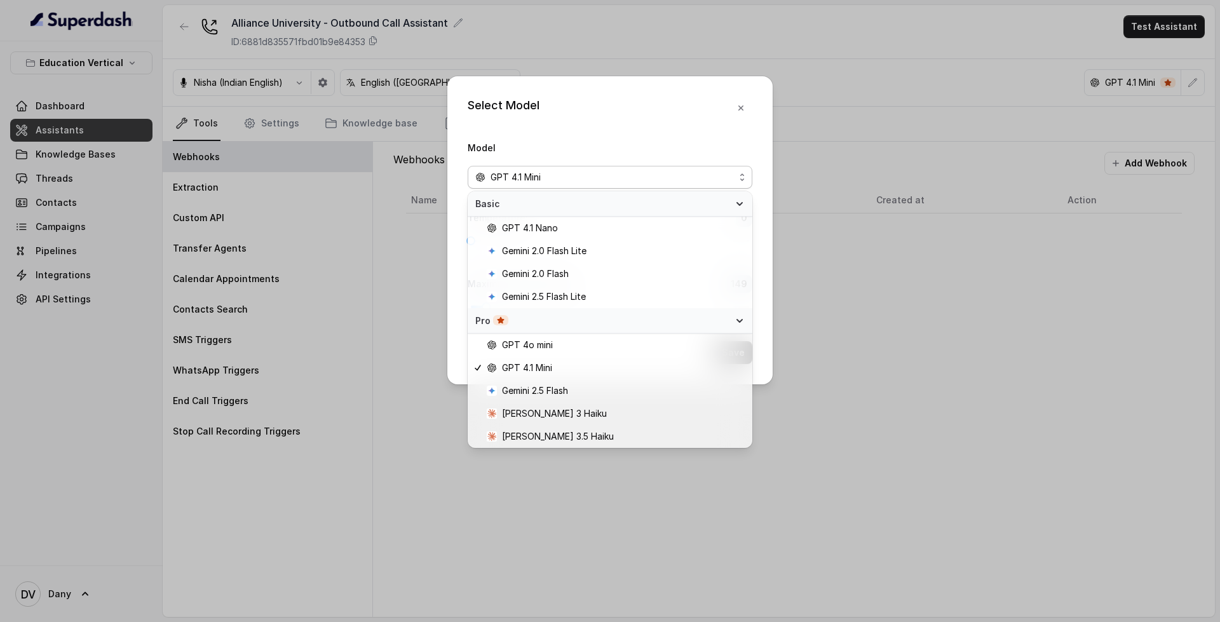
click at [745, 114] on div "Select Model Model GPT 4.1 Mini Temperature : 0 Maximum Output token : 149 Save" at bounding box center [609, 230] width 325 height 308
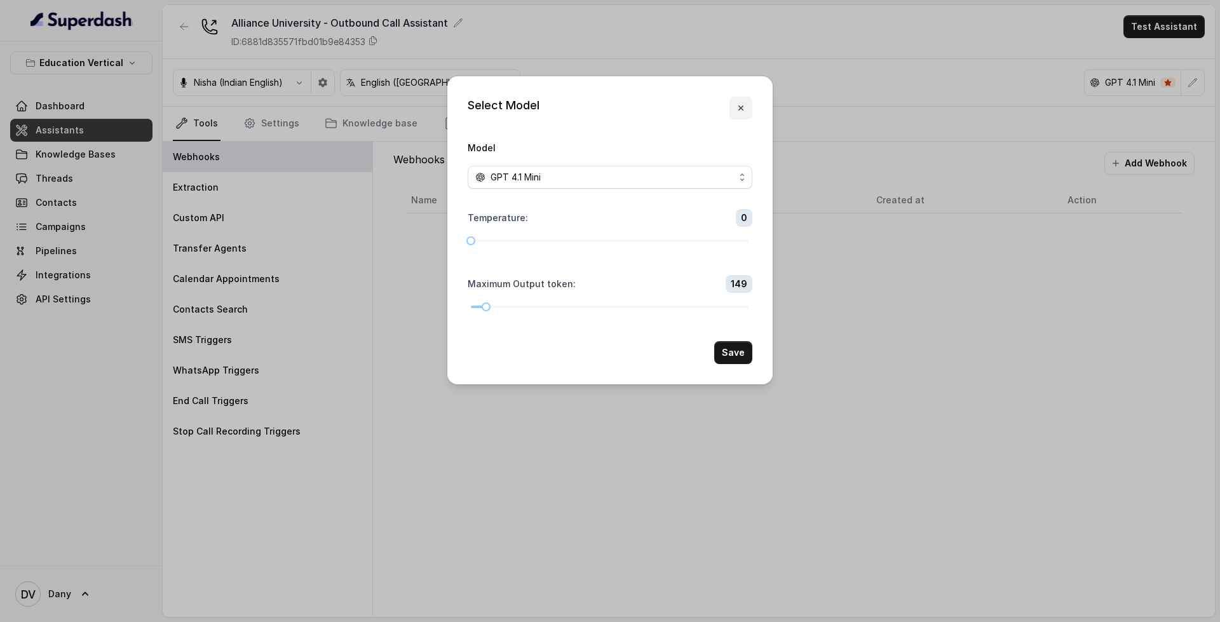
click at [743, 109] on icon "button" at bounding box center [741, 108] width 10 height 10
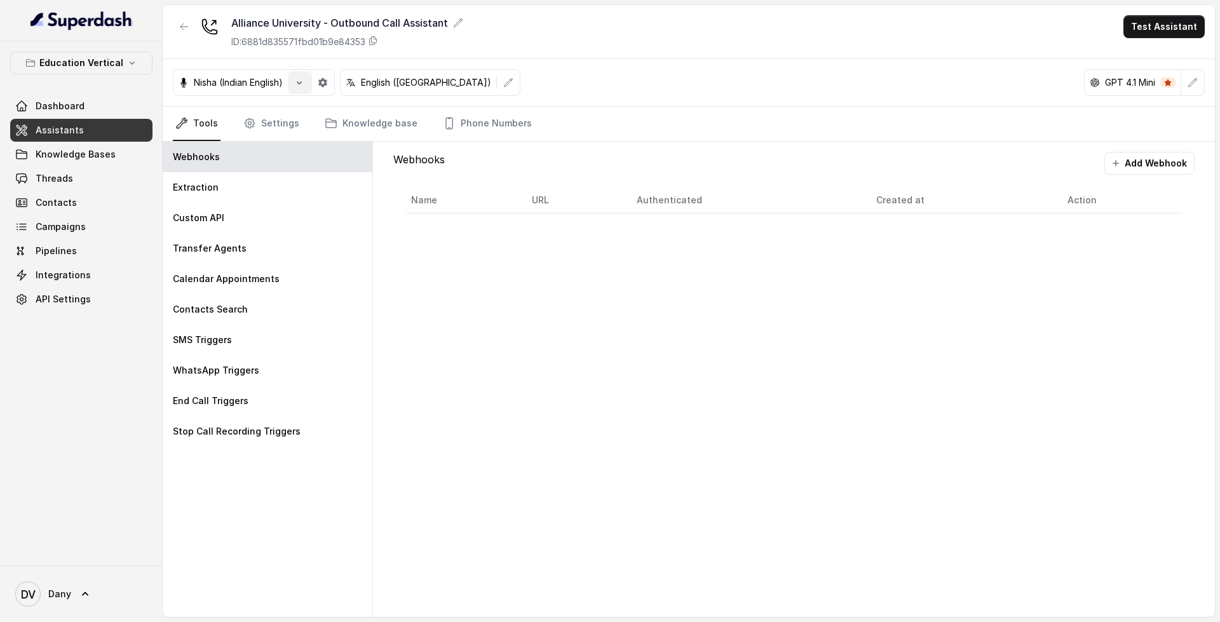
click at [309, 82] on button "button" at bounding box center [299, 82] width 23 height 23
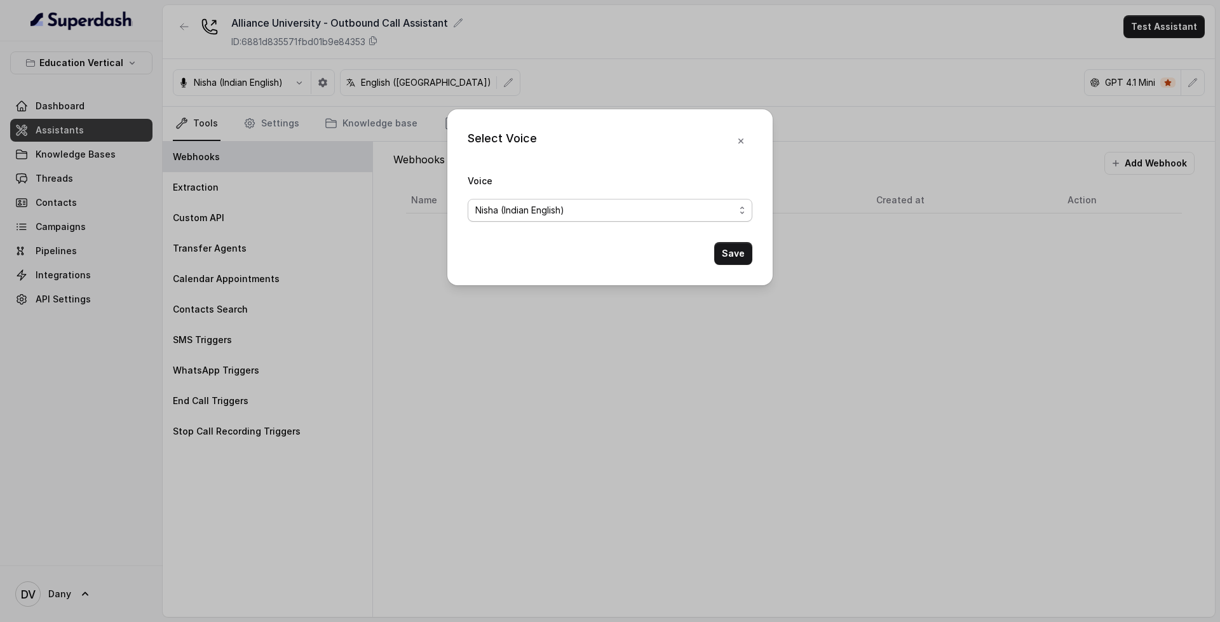
click at [558, 201] on span "Nisha (Indian English)" at bounding box center [610, 210] width 285 height 23
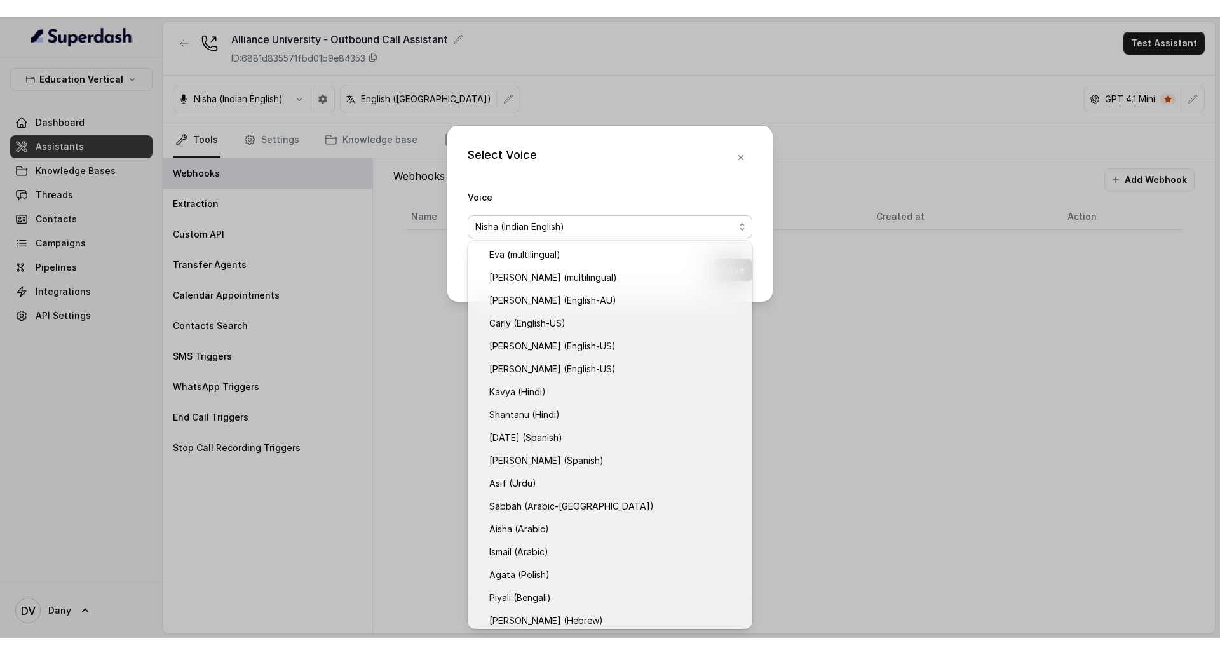
scroll to position [97, 0]
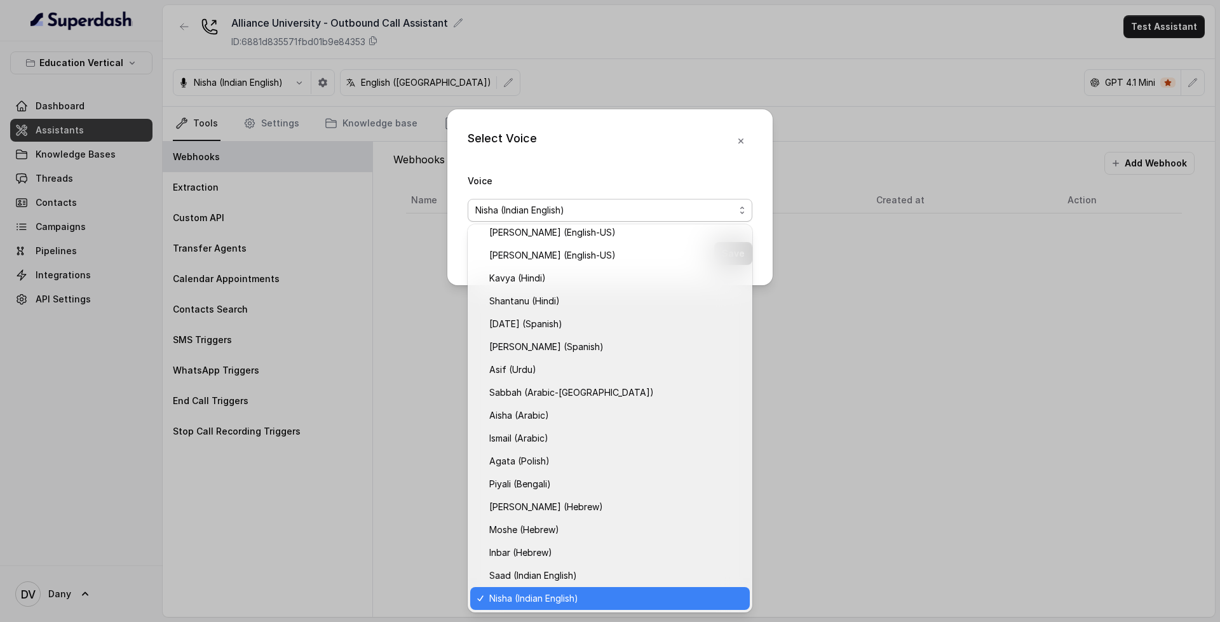
click at [740, 142] on div "Select Voice Voice [PERSON_NAME] (Indian English) Save" at bounding box center [609, 197] width 325 height 176
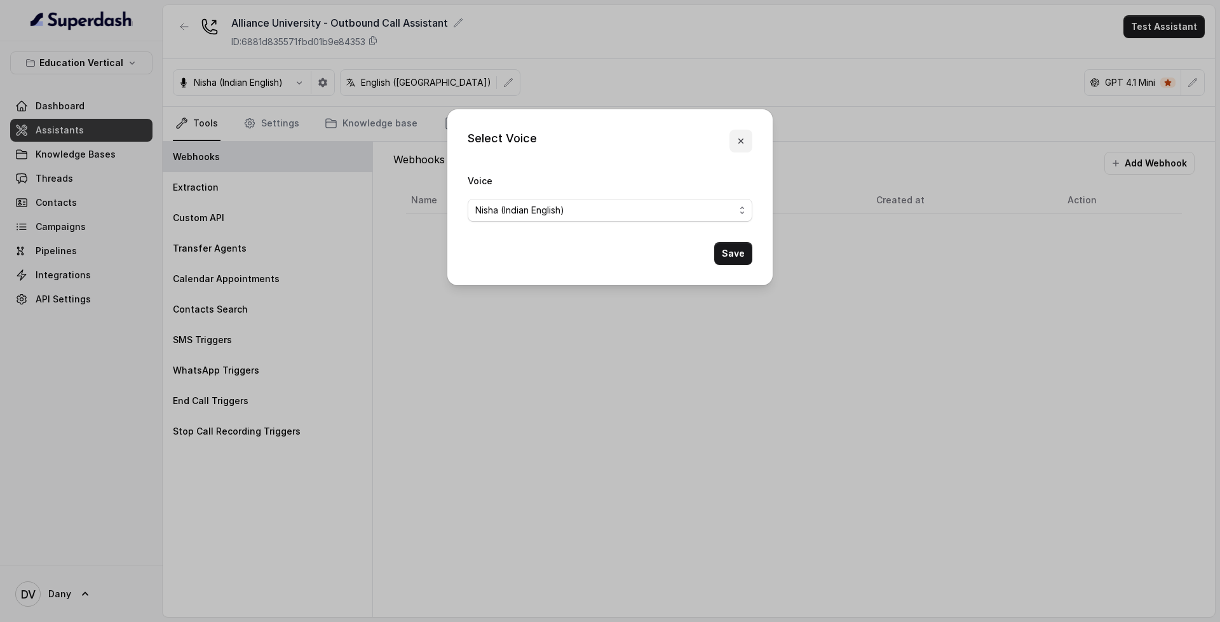
click at [740, 142] on icon "button" at bounding box center [740, 141] width 5 height 5
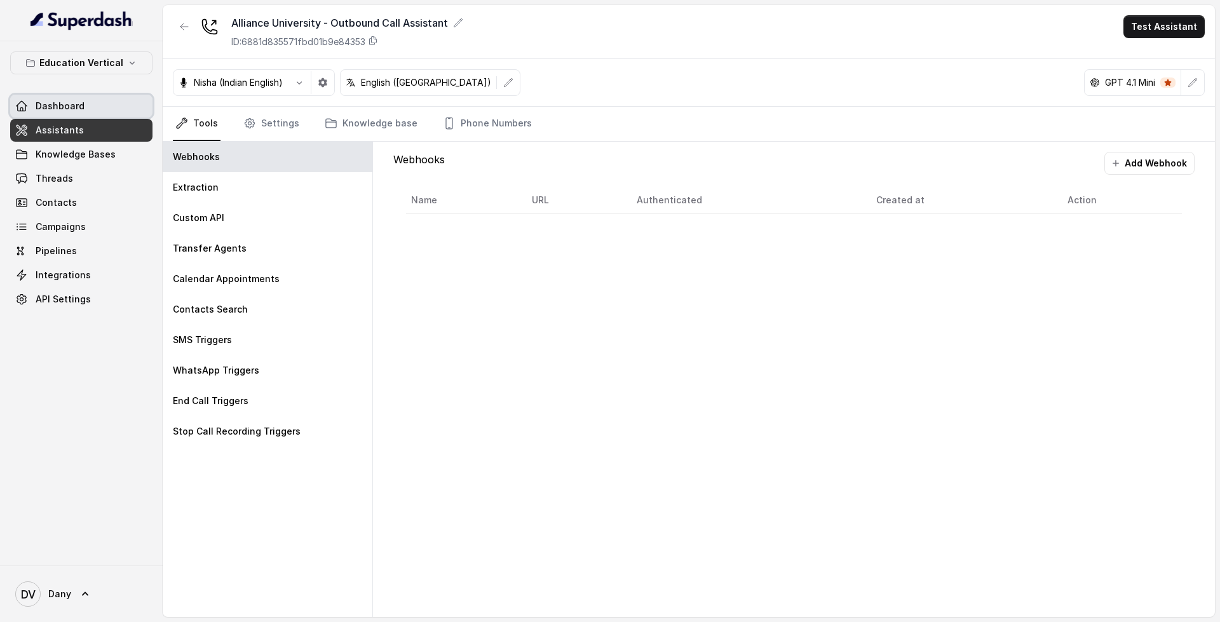
click at [55, 104] on span "Dashboard" at bounding box center [60, 106] width 49 height 13
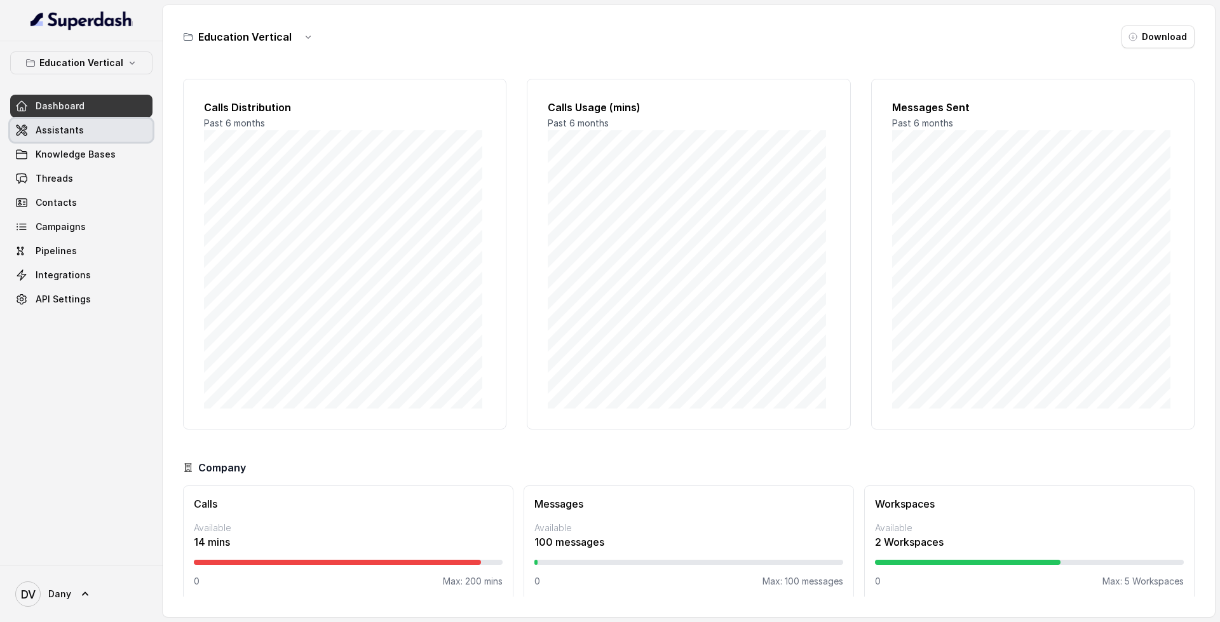
click at [69, 133] on span "Assistants" at bounding box center [60, 130] width 48 height 13
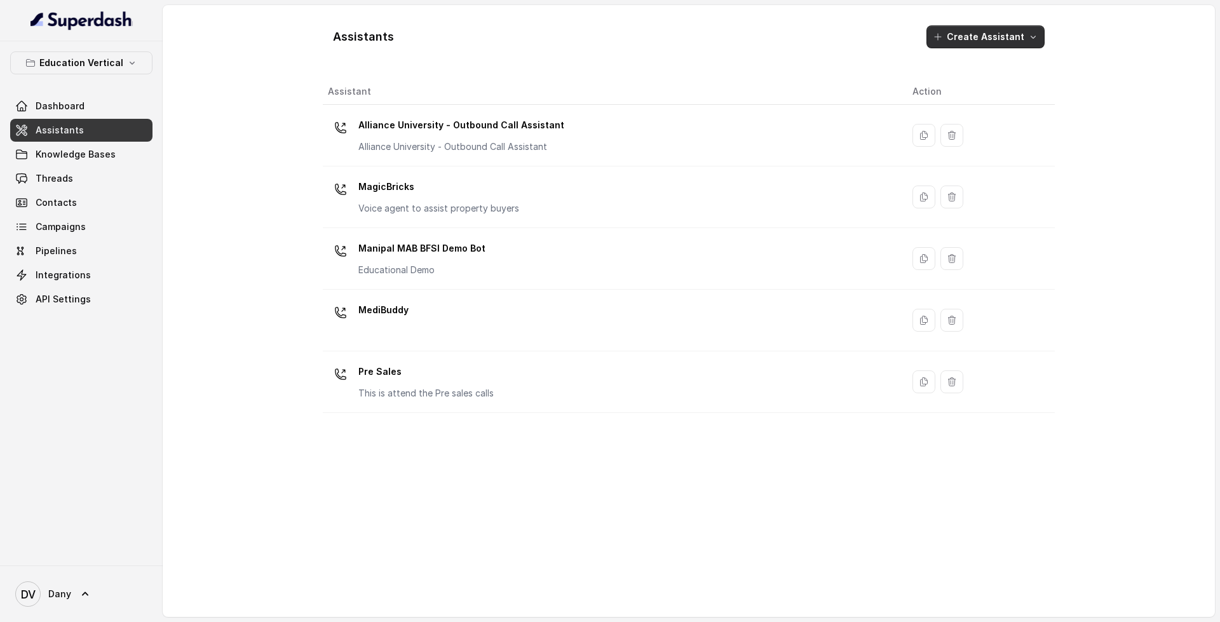
click at [1002, 29] on button "Create Assistant" at bounding box center [986, 36] width 118 height 23
click at [837, 56] on div "Assistants Create Assistant" at bounding box center [689, 36] width 732 height 43
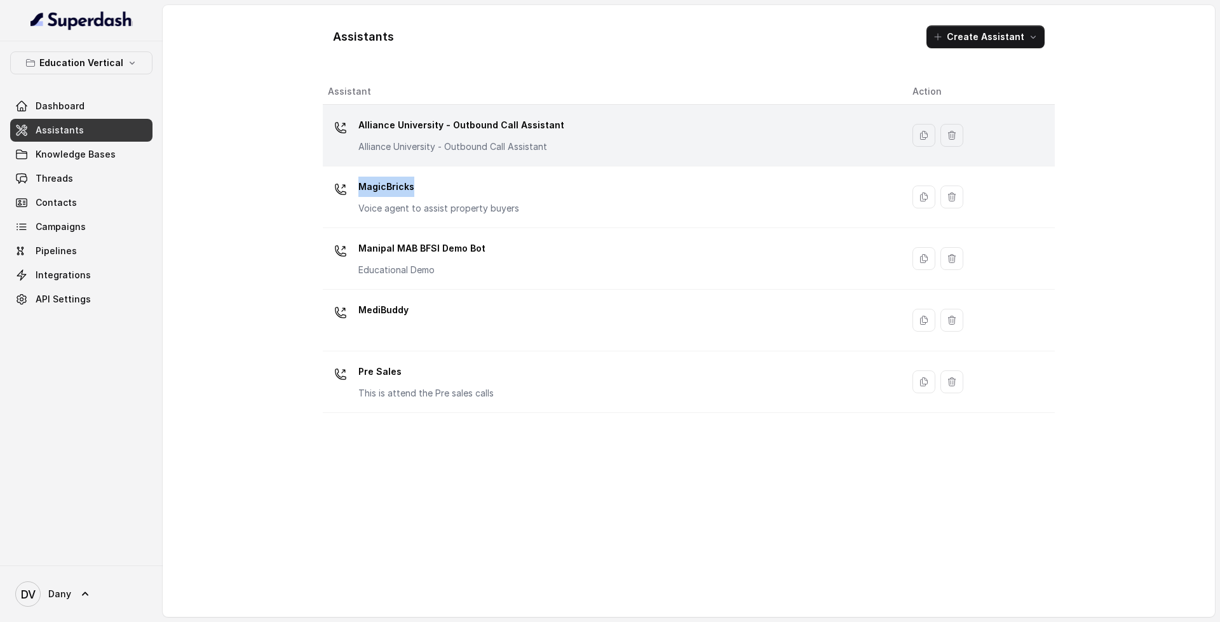
drag, startPoint x: 543, startPoint y: 170, endPoint x: 565, endPoint y: 146, distance: 32.8
click at [565, 146] on tbody "Alliance University - Outbound Call Assistant Alliance University - Outbound Ca…" at bounding box center [689, 259] width 732 height 308
click at [565, 146] on div "Alliance University - Outbound Call Assistant Alliance University - Outbound Ca…" at bounding box center [610, 135] width 564 height 41
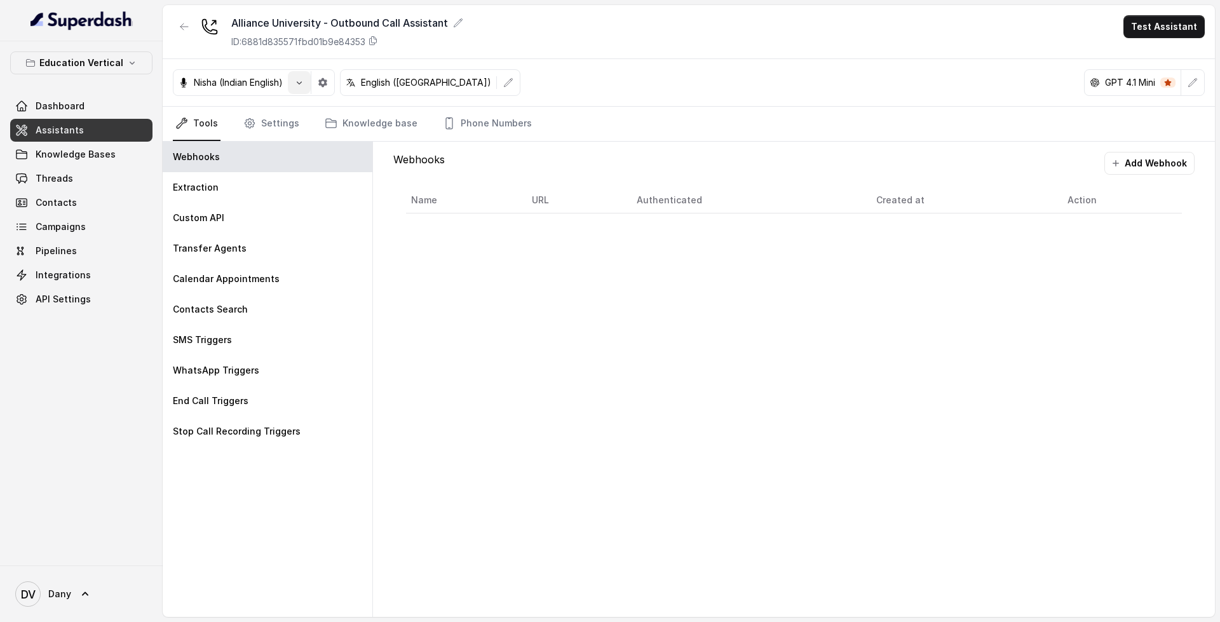
click at [297, 89] on button "button" at bounding box center [299, 82] width 23 height 23
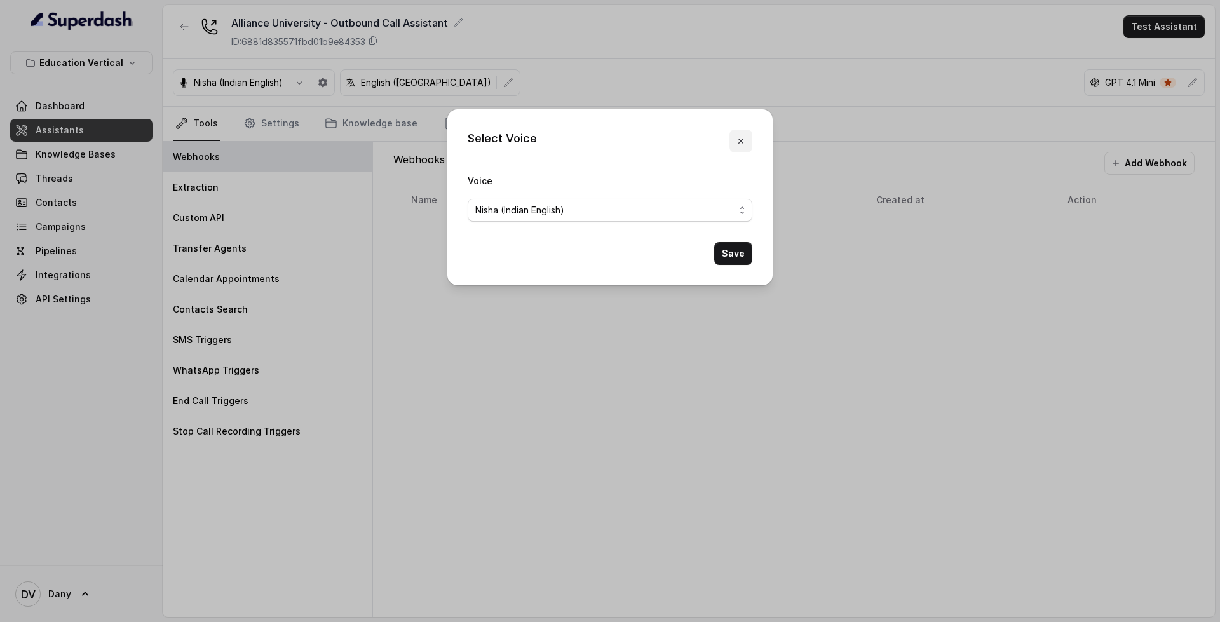
click at [744, 146] on button "button" at bounding box center [741, 141] width 23 height 23
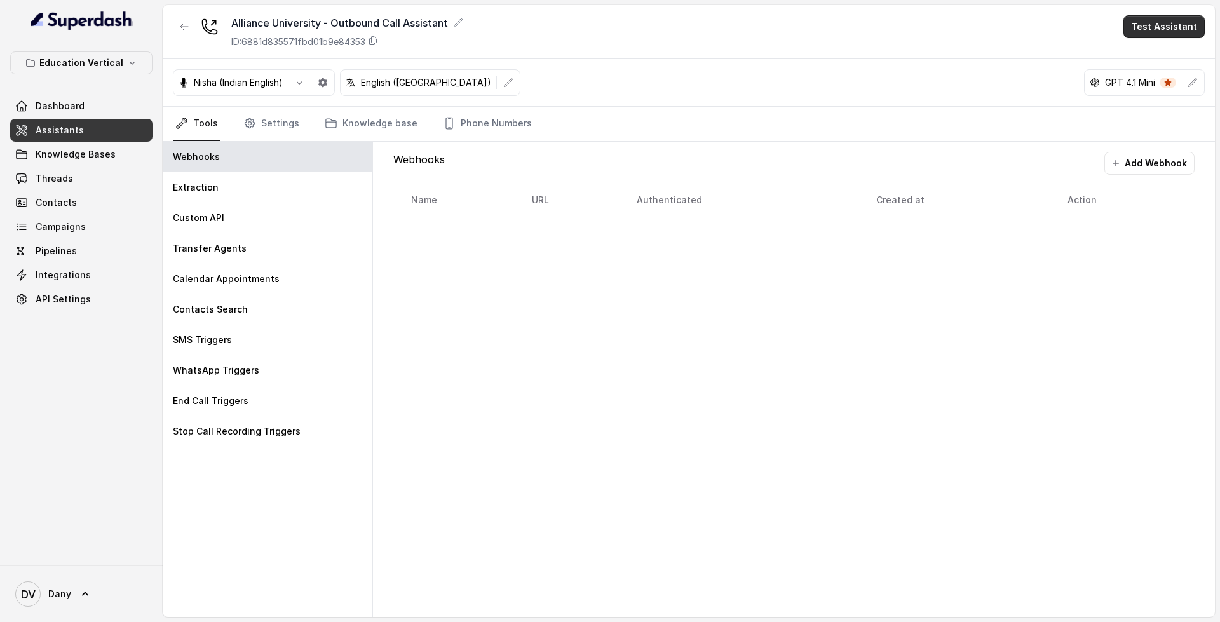
click at [1146, 37] on button "Test Assistant" at bounding box center [1164, 26] width 81 height 23
click at [1152, 49] on button "Phone Call" at bounding box center [1167, 57] width 80 height 23
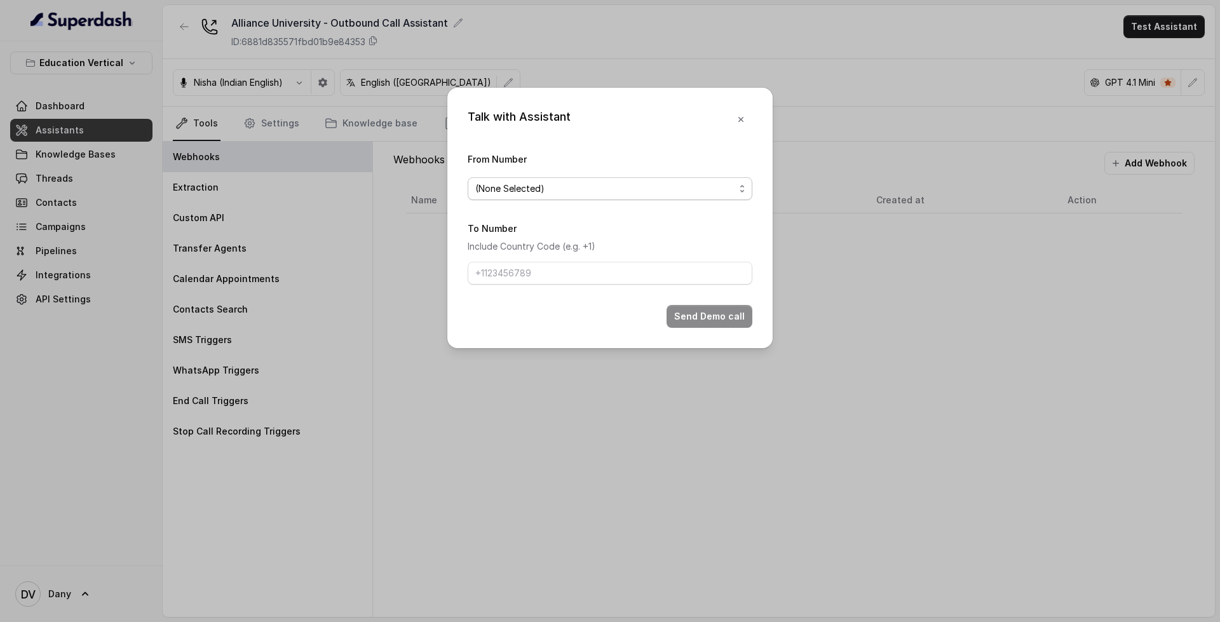
click at [627, 193] on span "(None Selected)" at bounding box center [604, 188] width 259 height 15
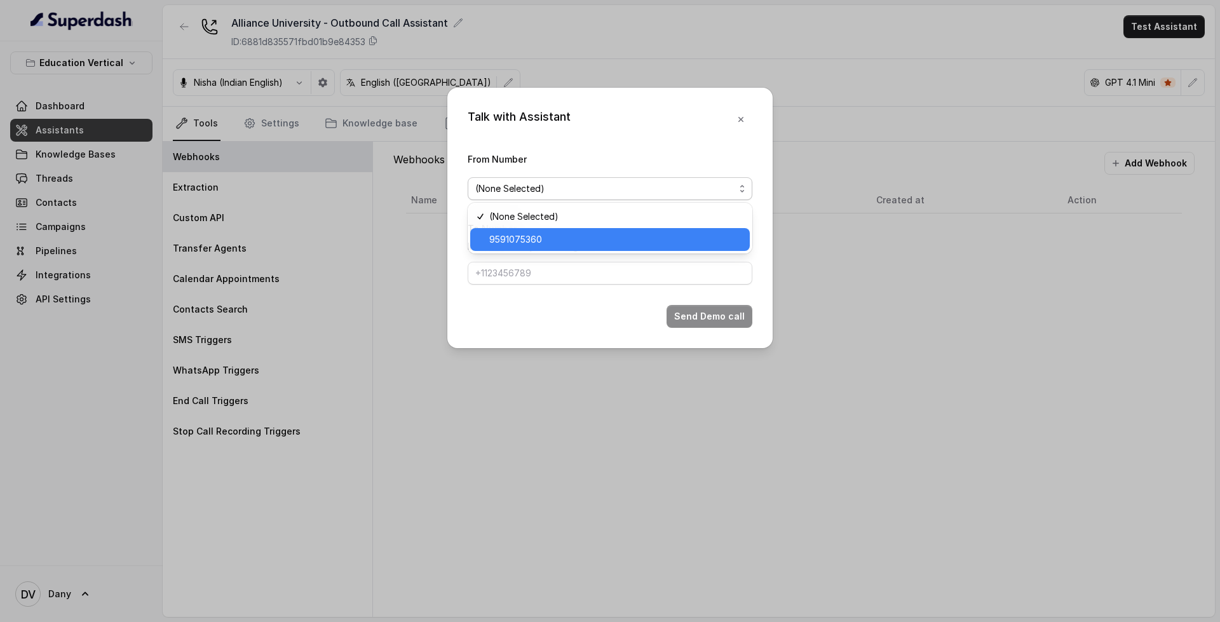
click at [618, 236] on span "9591075360" at bounding box center [615, 239] width 253 height 15
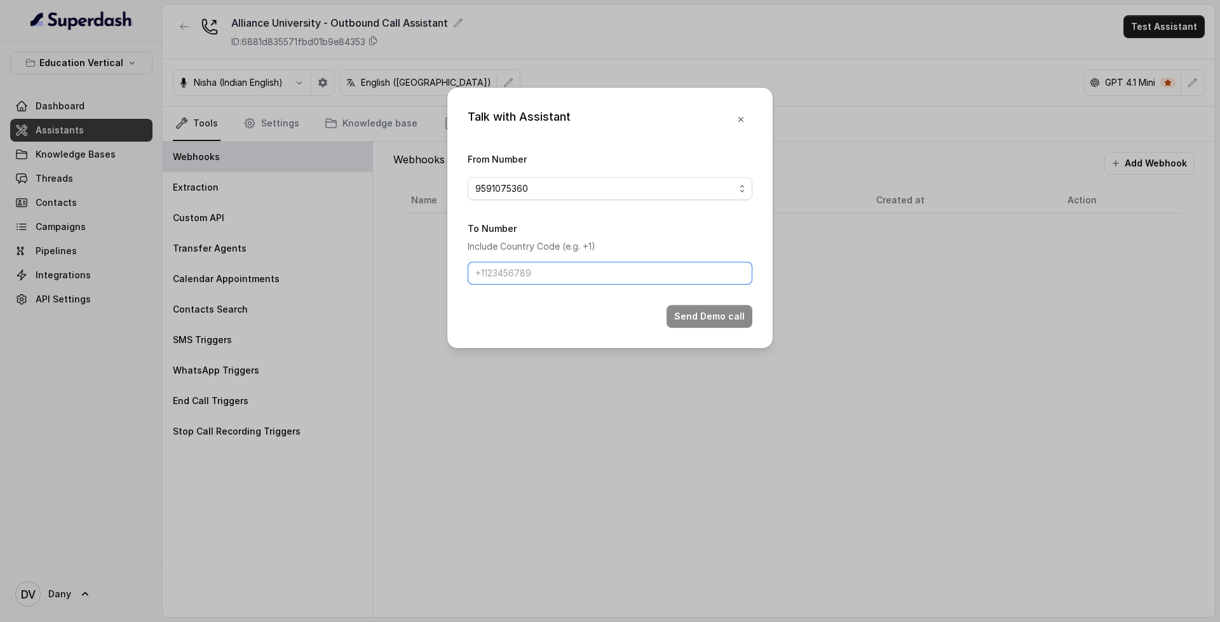
click at [602, 267] on input "To Number" at bounding box center [610, 273] width 285 height 23
type input "+91"
click at [742, 123] on icon "button" at bounding box center [741, 119] width 10 height 10
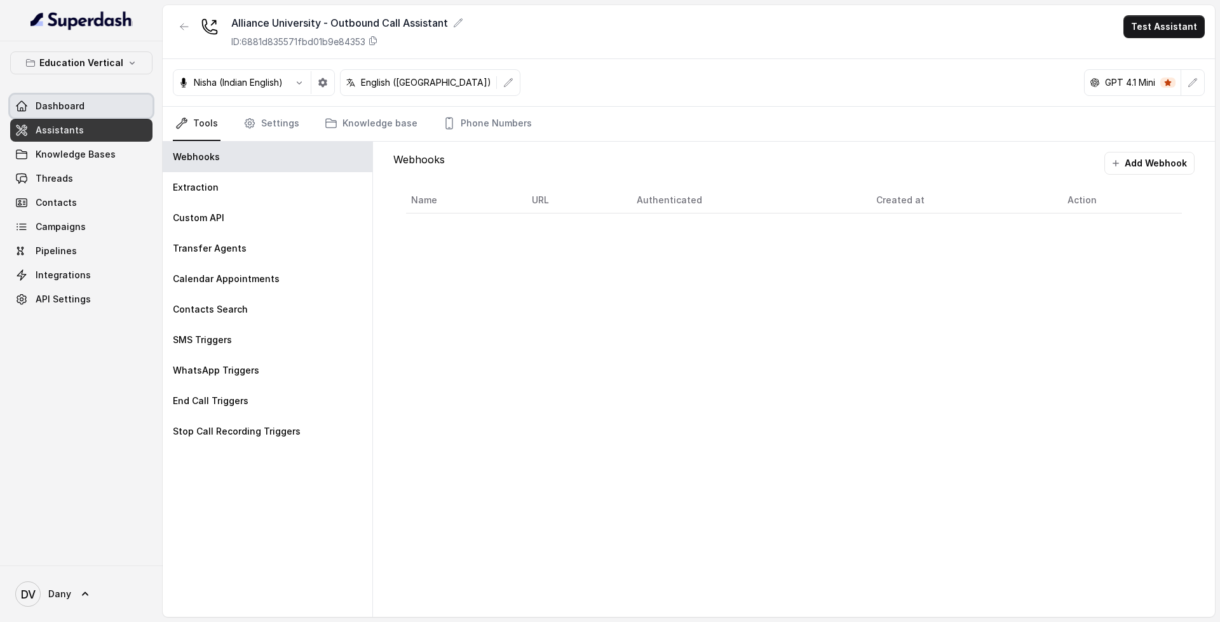
click at [99, 104] on link "Dashboard" at bounding box center [81, 106] width 142 height 23
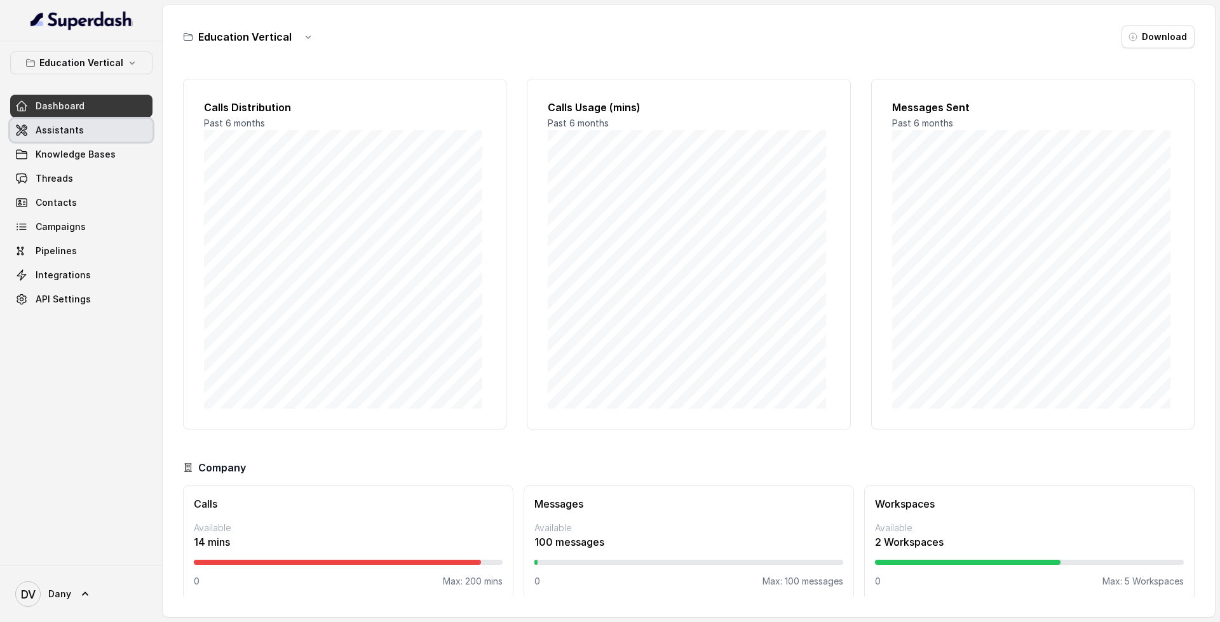
click at [103, 136] on link "Assistants" at bounding box center [81, 130] width 142 height 23
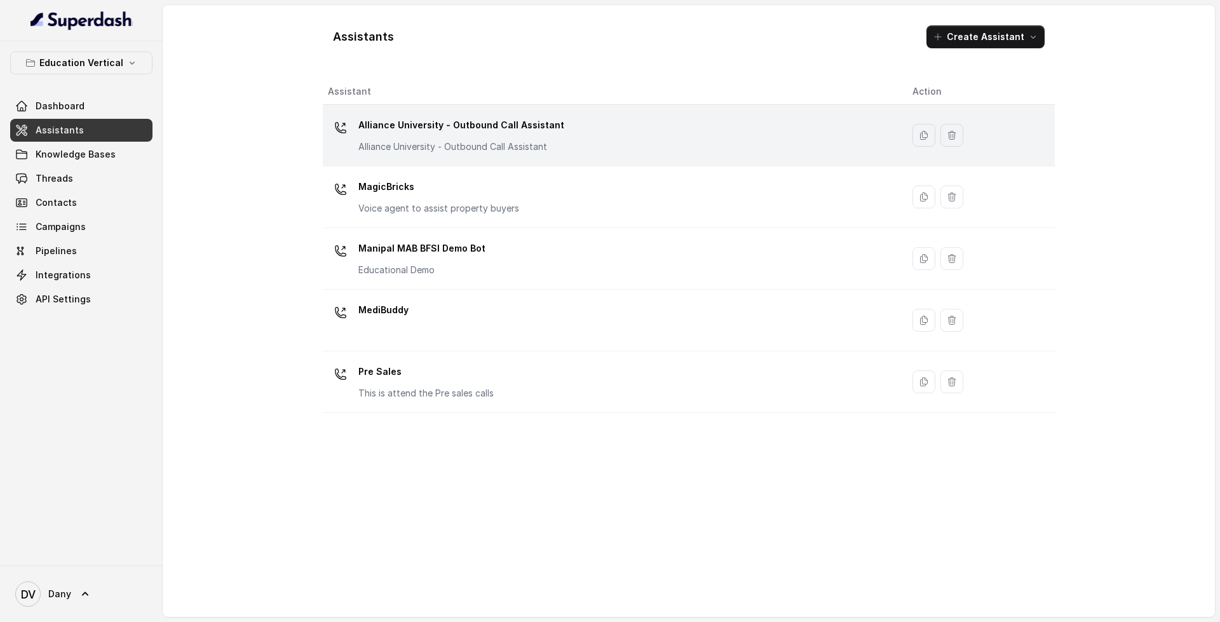
click at [614, 112] on td "Alliance University - Outbound Call Assistant Alliance University - Outbound Ca…" at bounding box center [613, 136] width 580 height 62
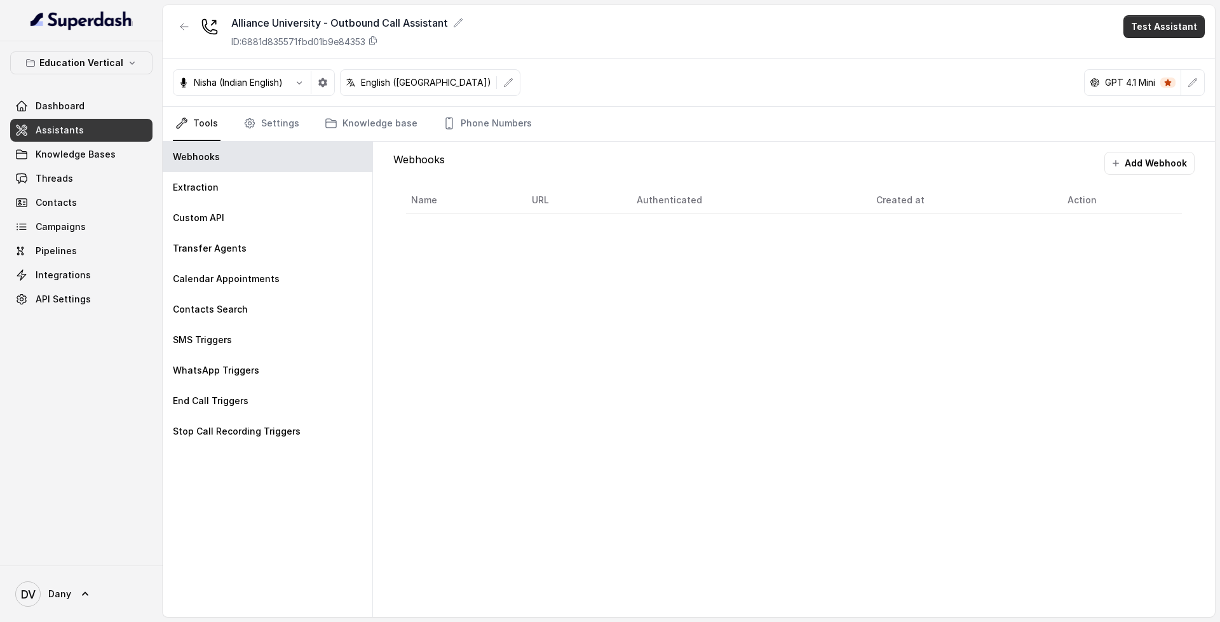
click at [1150, 19] on button "Test Assistant" at bounding box center [1164, 26] width 81 height 23
click at [71, 107] on main "Alliance University - Outbound Call Assistant ID: 6881d835571fbd01b9e84353 Test…" at bounding box center [610, 311] width 1220 height 622
click at [71, 107] on span "Dashboard" at bounding box center [60, 106] width 49 height 13
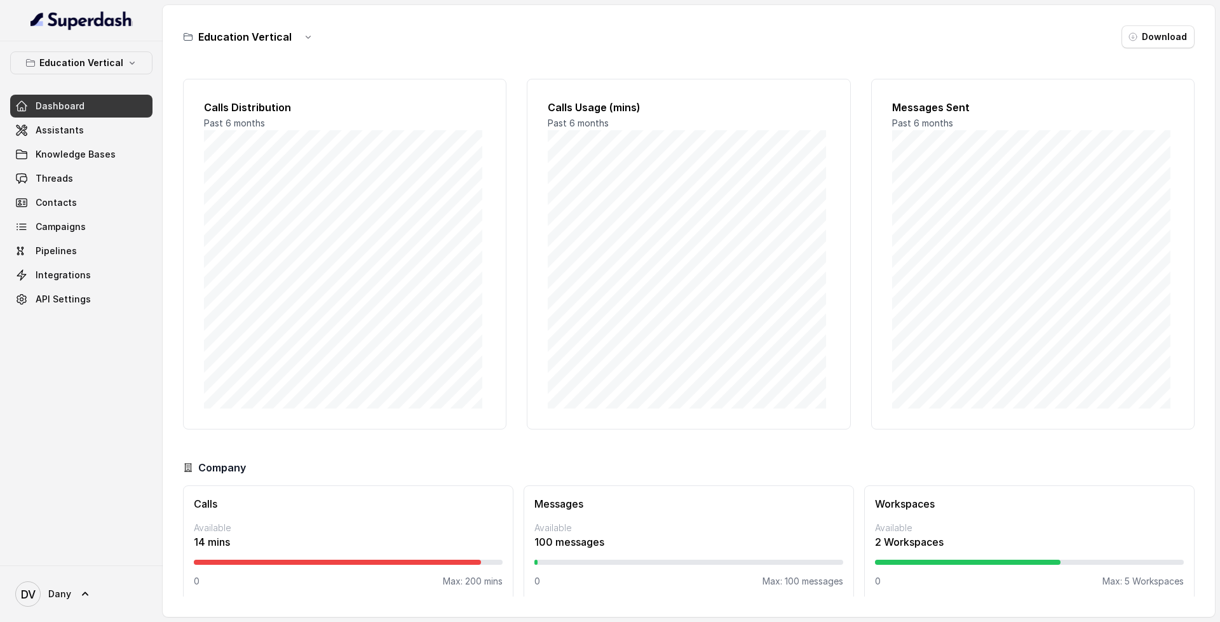
click at [65, 100] on span "Dashboard" at bounding box center [60, 106] width 49 height 13
click at [76, 128] on span "Assistants" at bounding box center [60, 130] width 48 height 13
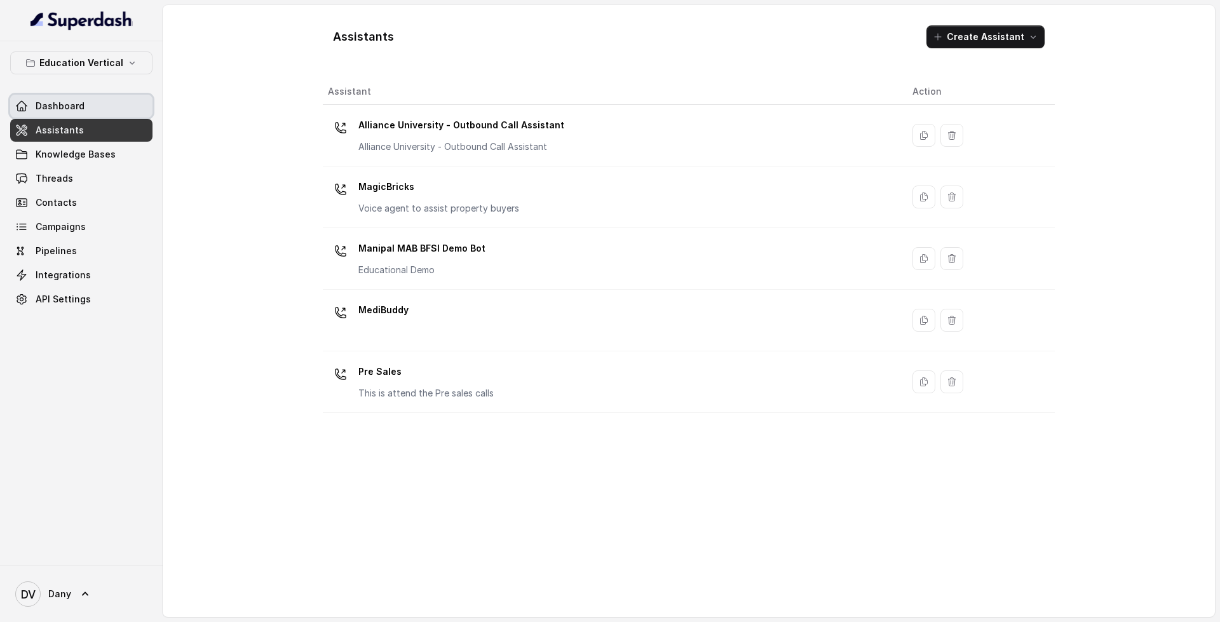
click at [100, 112] on link "Dashboard" at bounding box center [81, 106] width 142 height 23
